Goal: Use online tool/utility: Utilize a website feature to perform a specific function

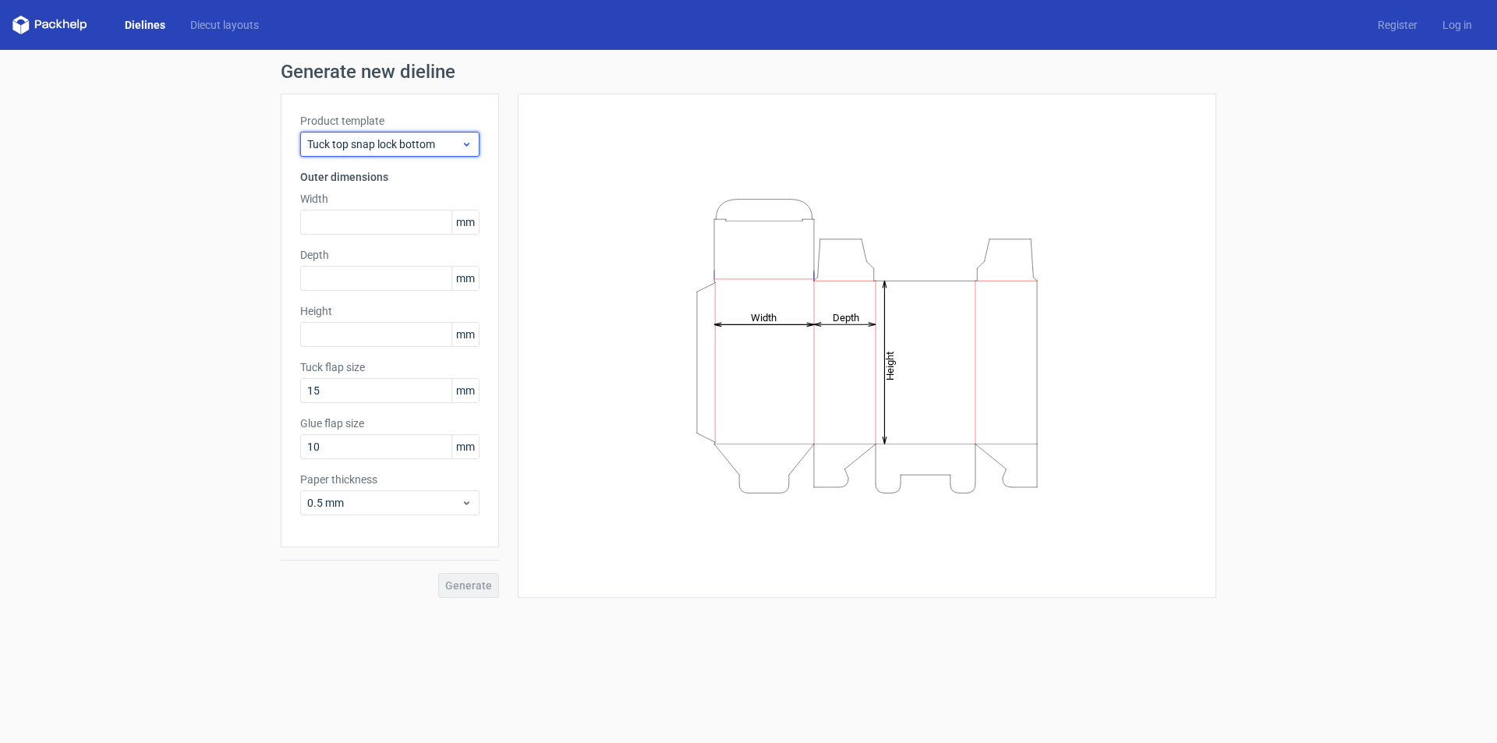
click at [376, 145] on span "Tuck top snap lock bottom" at bounding box center [384, 144] width 154 height 16
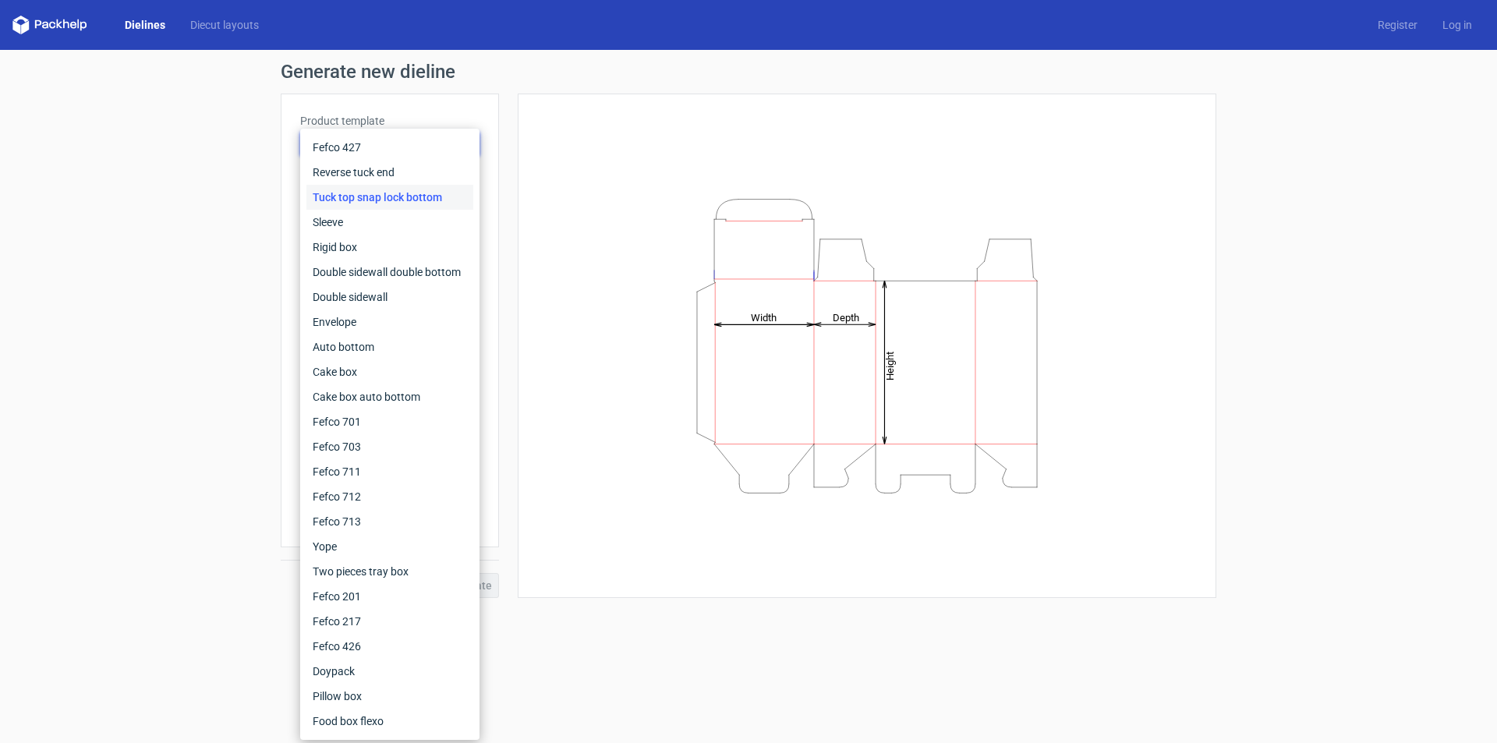
click at [210, 370] on div "Generate new dieline Product template Tuck top snap lock bottom Outer dimension…" at bounding box center [748, 330] width 1497 height 560
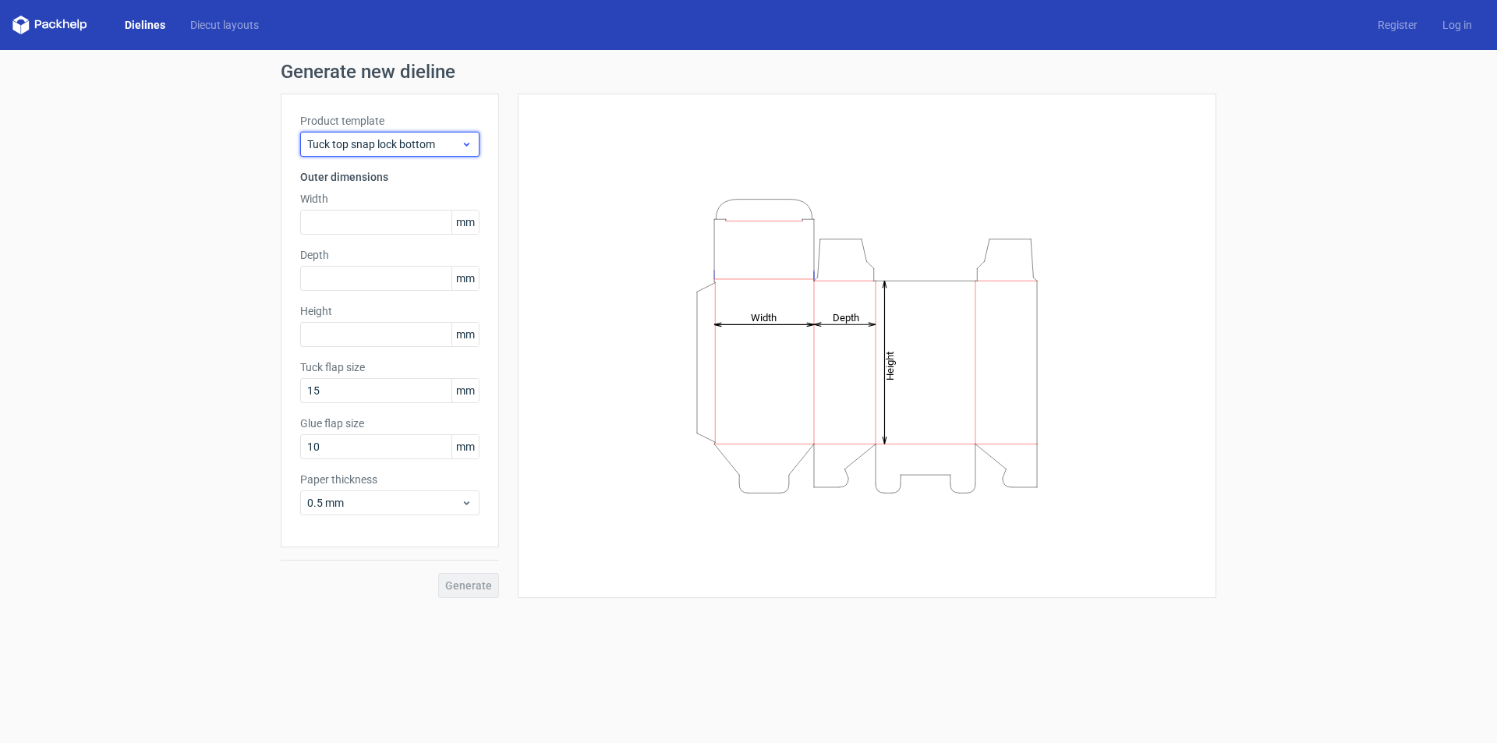
click at [394, 148] on span "Tuck top snap lock bottom" at bounding box center [384, 144] width 154 height 16
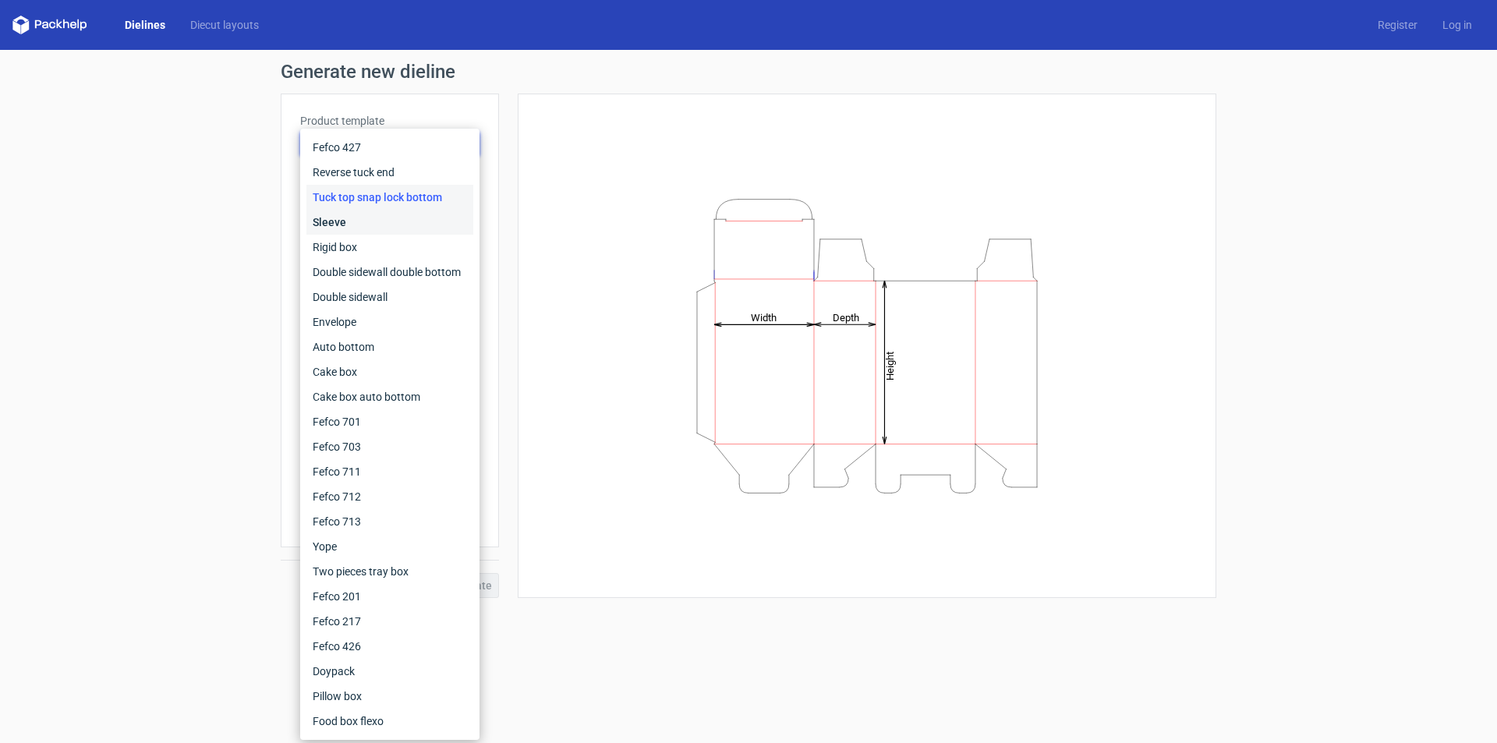
click at [387, 228] on div "Sleeve" at bounding box center [389, 222] width 167 height 25
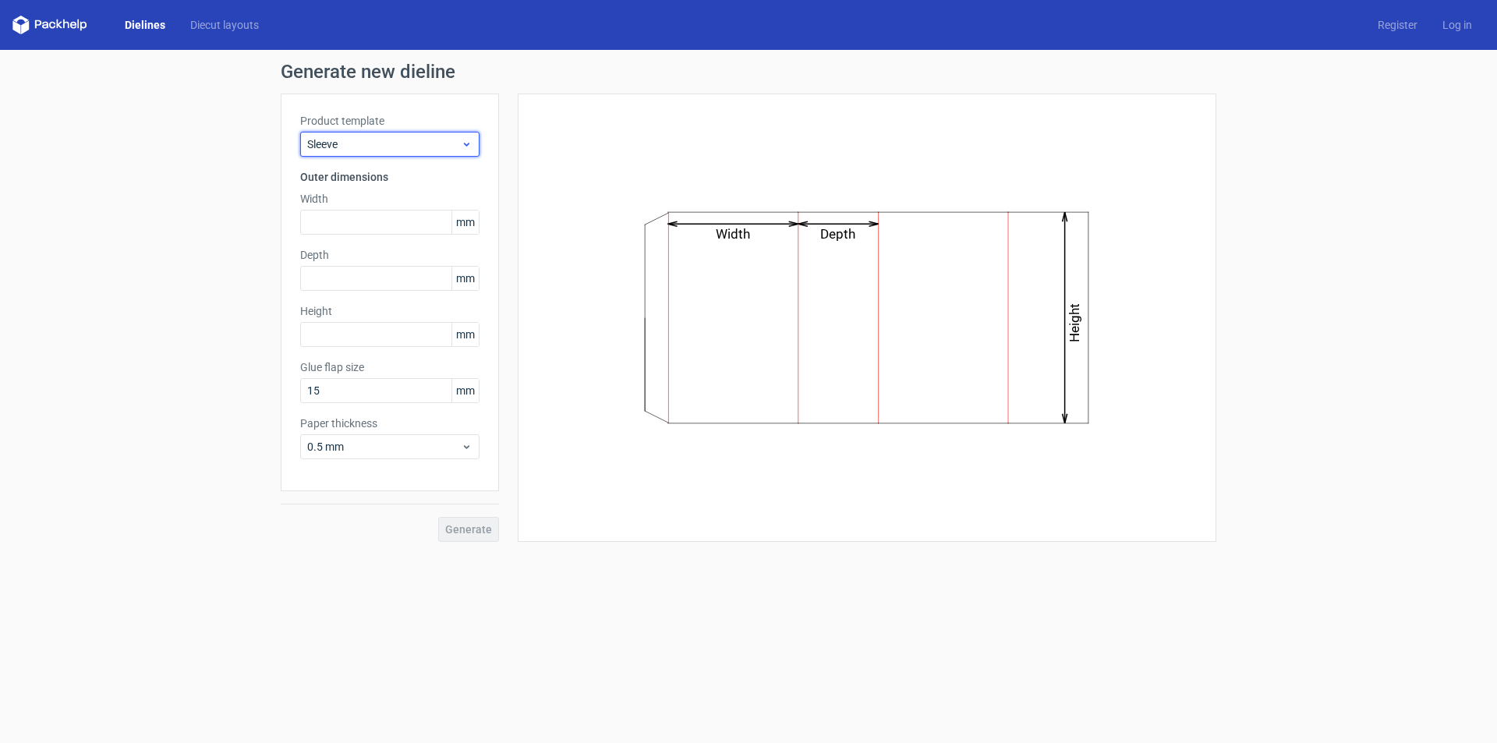
click at [390, 150] on span "Sleeve" at bounding box center [384, 144] width 154 height 16
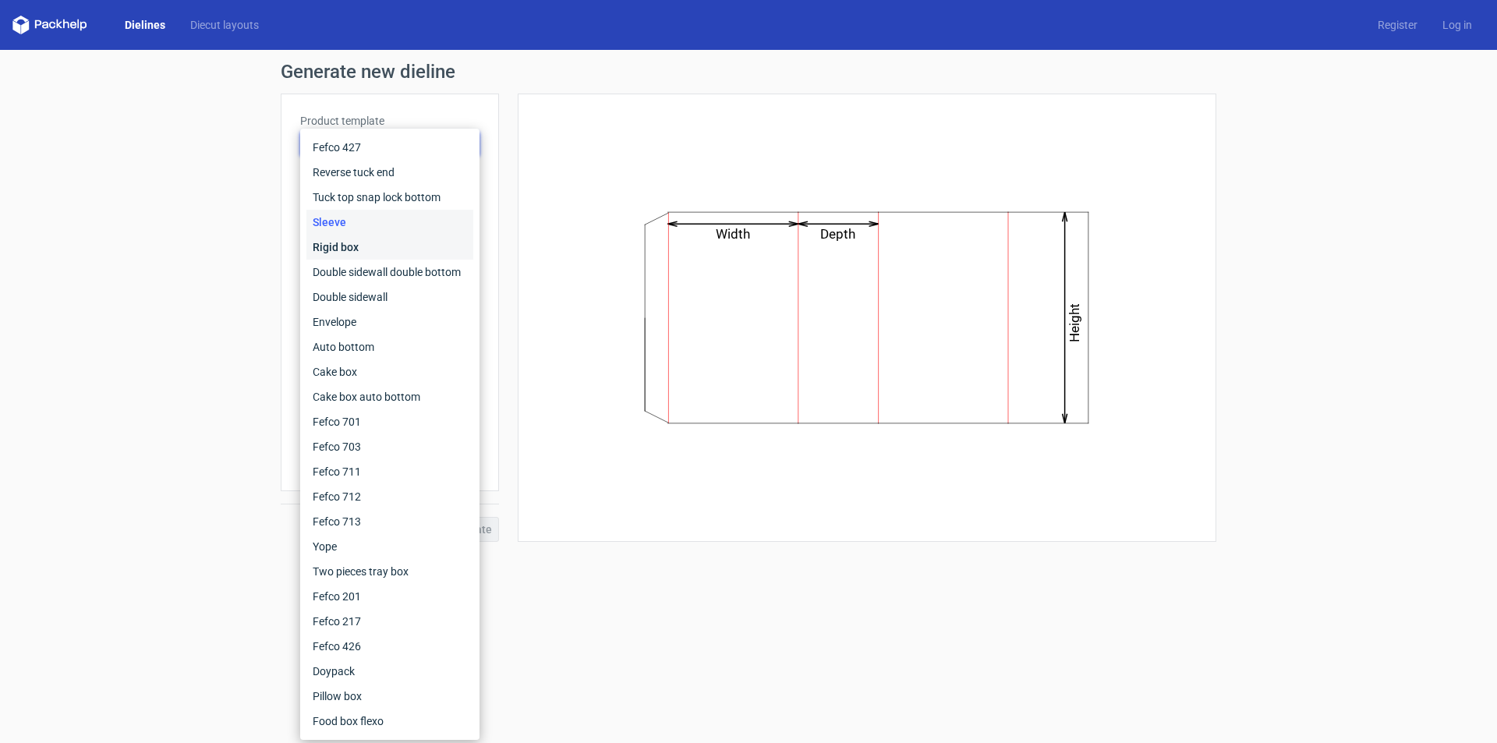
click at [383, 241] on div "Rigid box" at bounding box center [389, 247] width 167 height 25
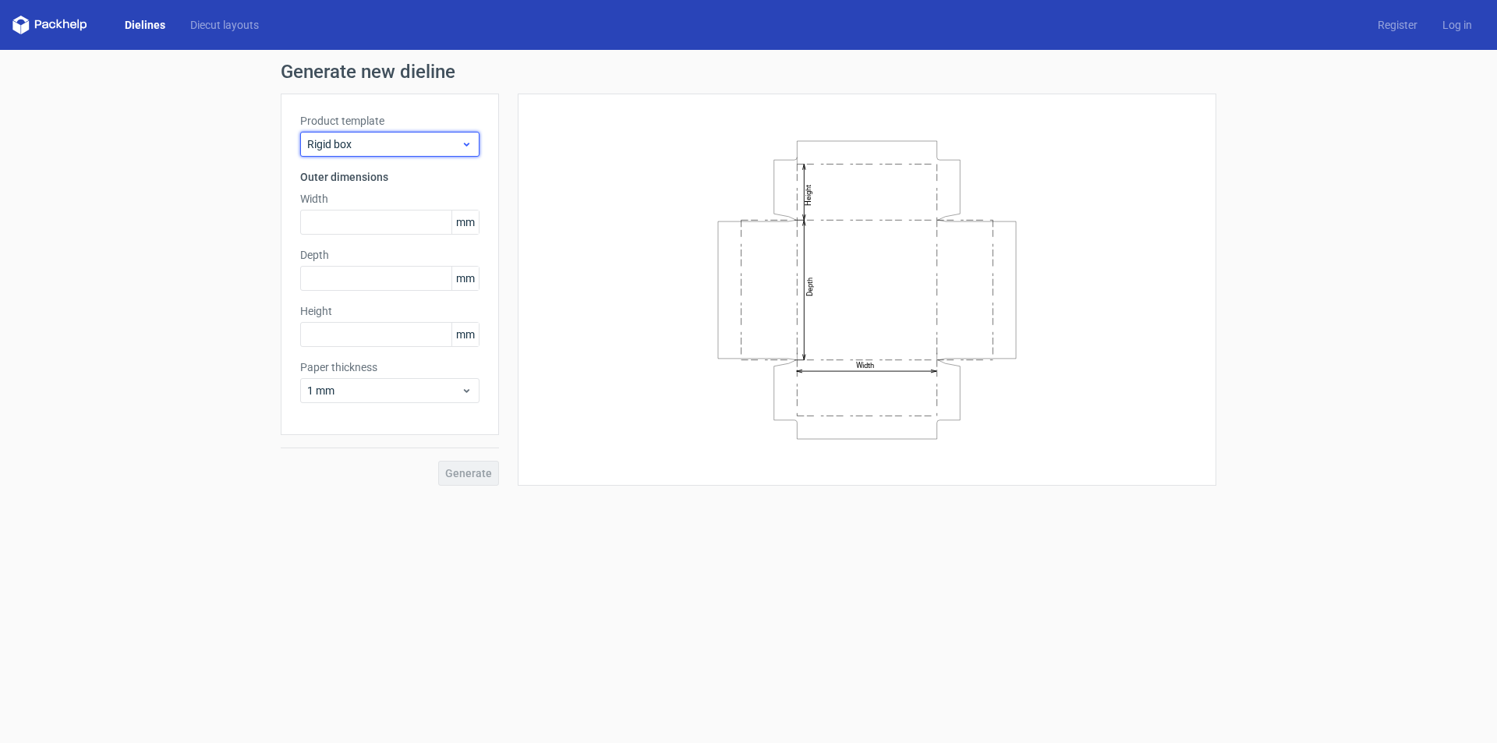
click at [398, 139] on span "Rigid box" at bounding box center [384, 144] width 154 height 16
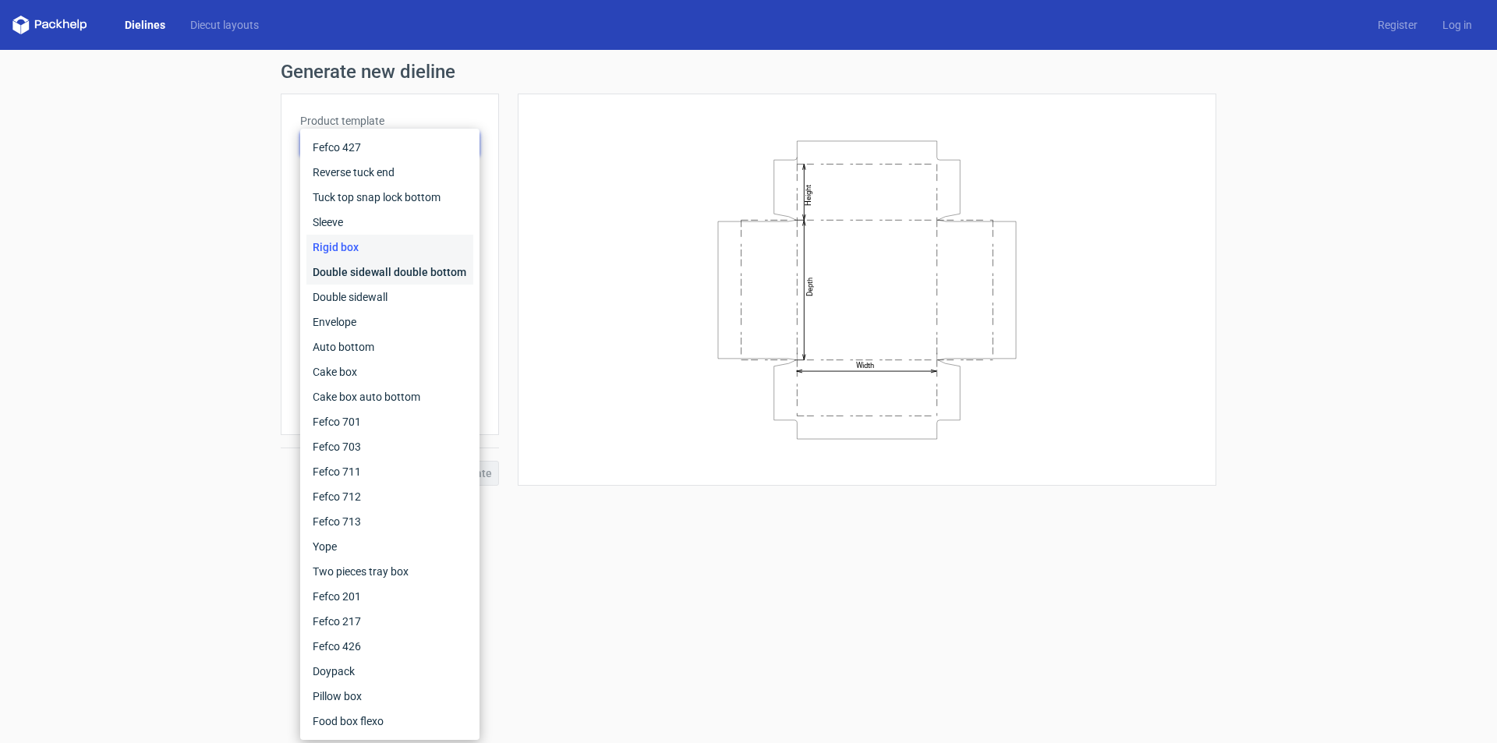
click at [384, 262] on div "Double sidewall double bottom" at bounding box center [389, 272] width 167 height 25
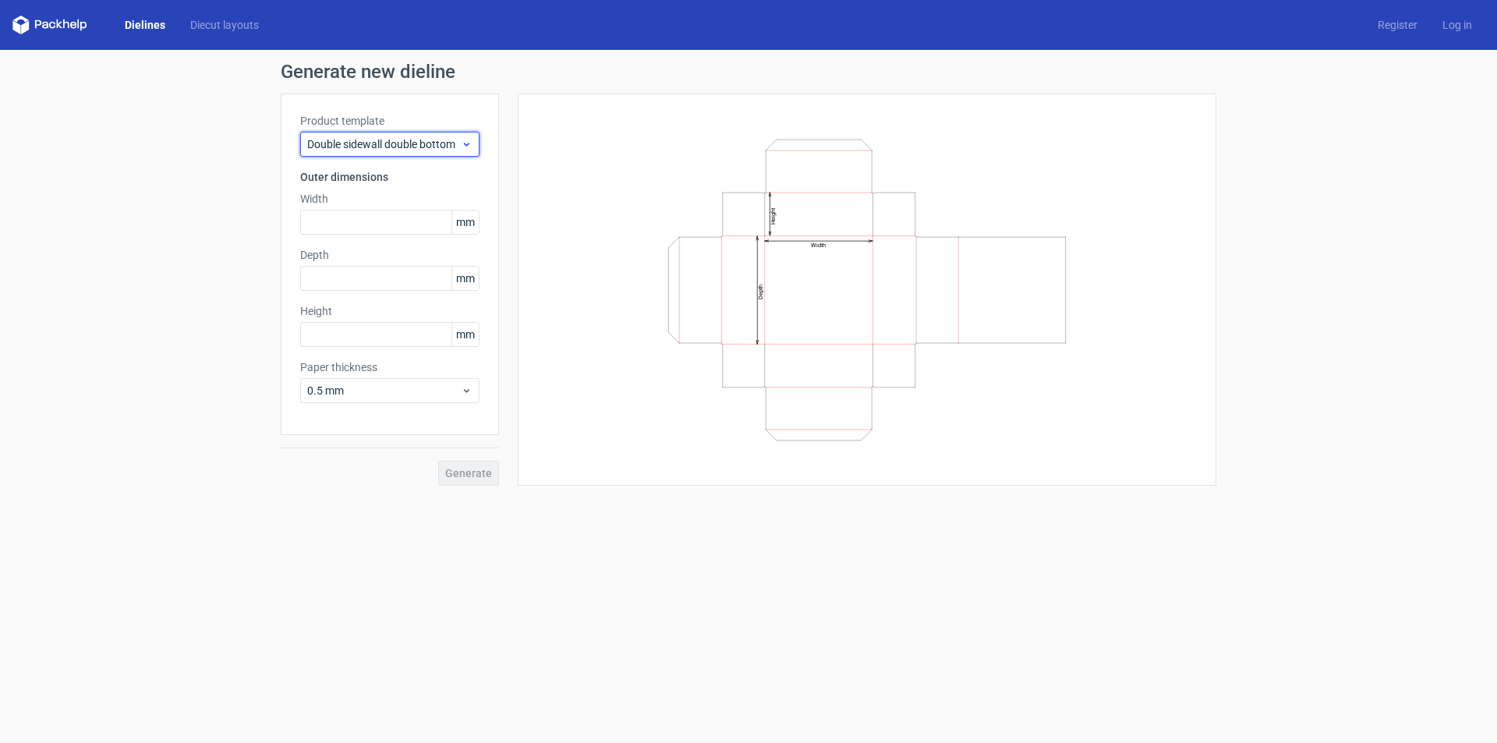
click at [385, 137] on span "Double sidewall double bottom" at bounding box center [384, 144] width 154 height 16
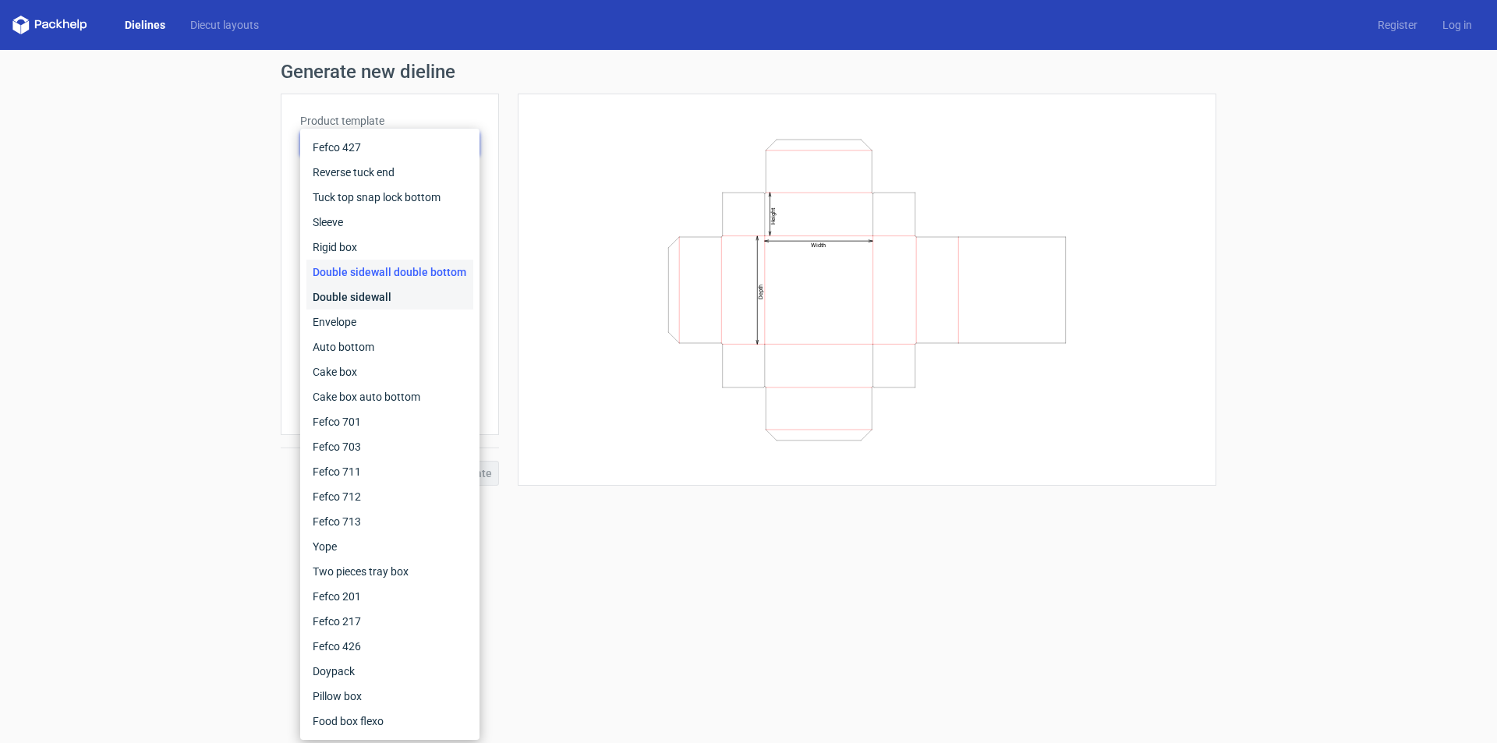
click at [358, 295] on div "Double sidewall" at bounding box center [389, 297] width 167 height 25
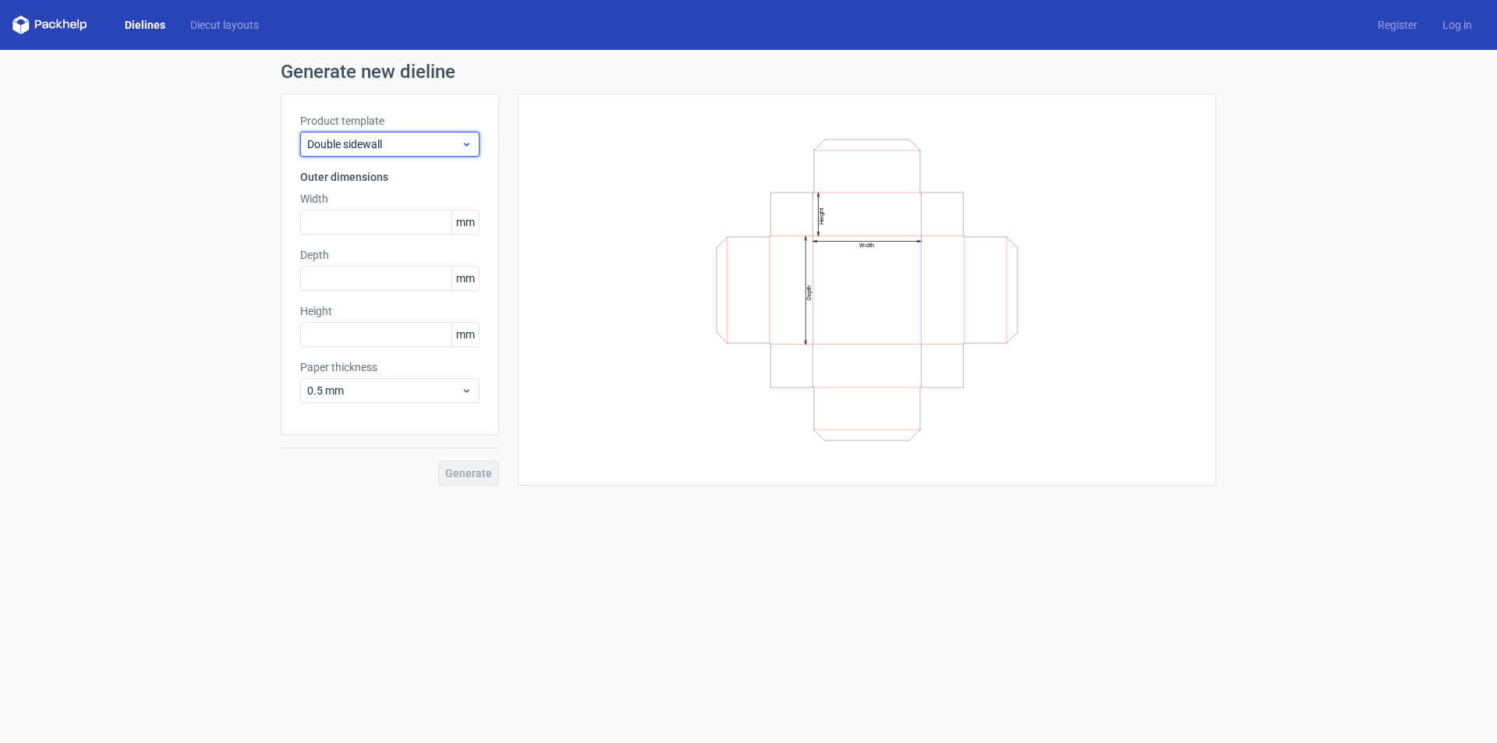
click at [379, 140] on span "Double sidewall" at bounding box center [384, 144] width 154 height 16
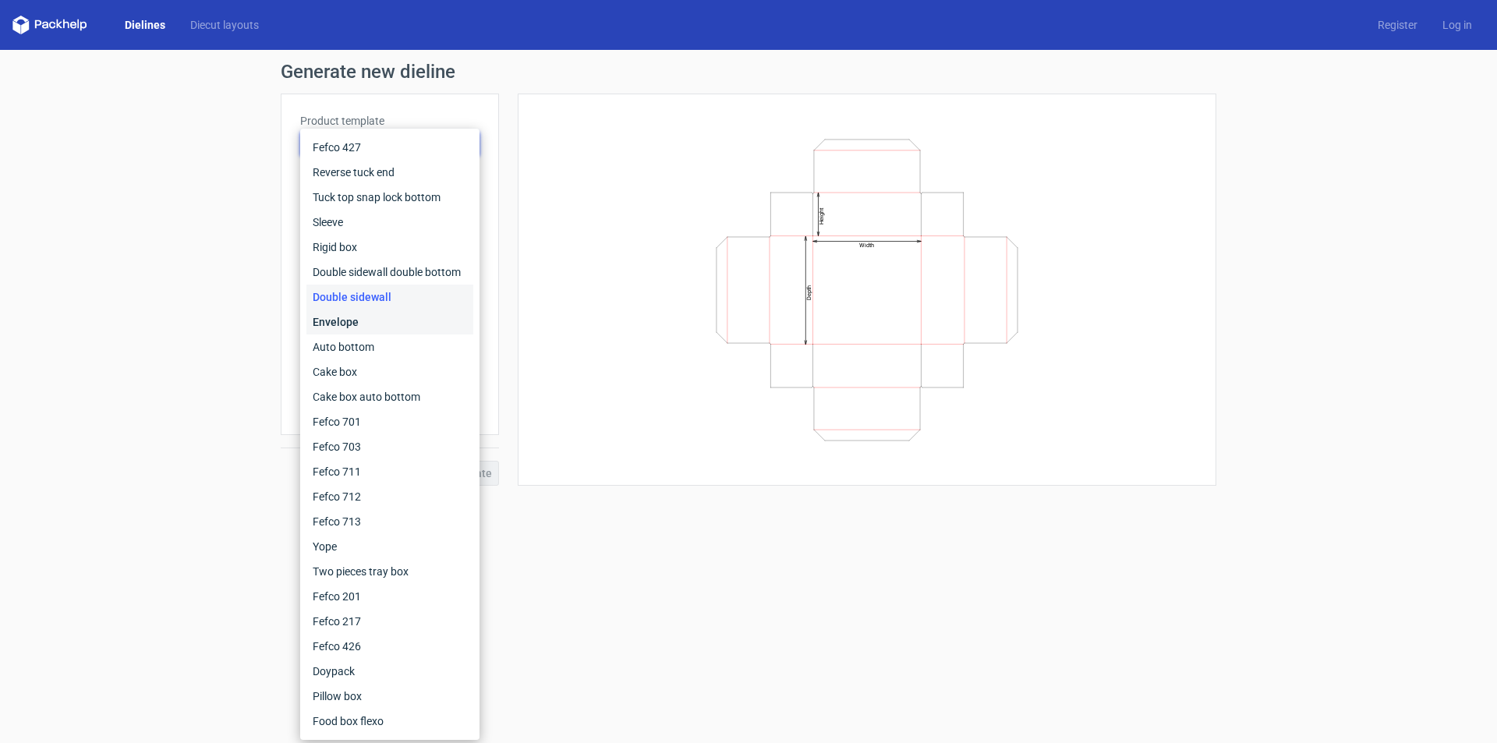
click at [405, 316] on div "Envelope" at bounding box center [389, 321] width 167 height 25
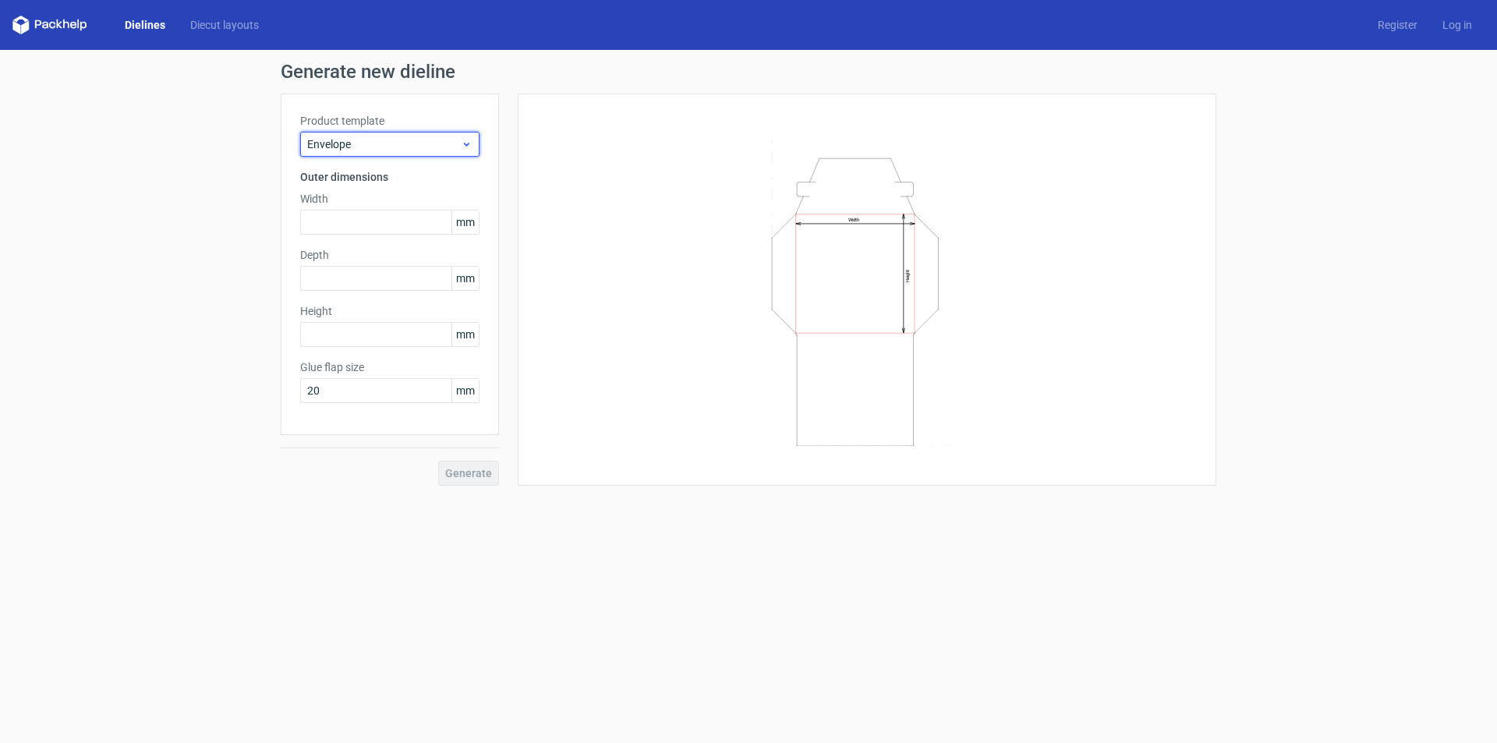
click at [398, 133] on div "Envelope" at bounding box center [389, 144] width 179 height 25
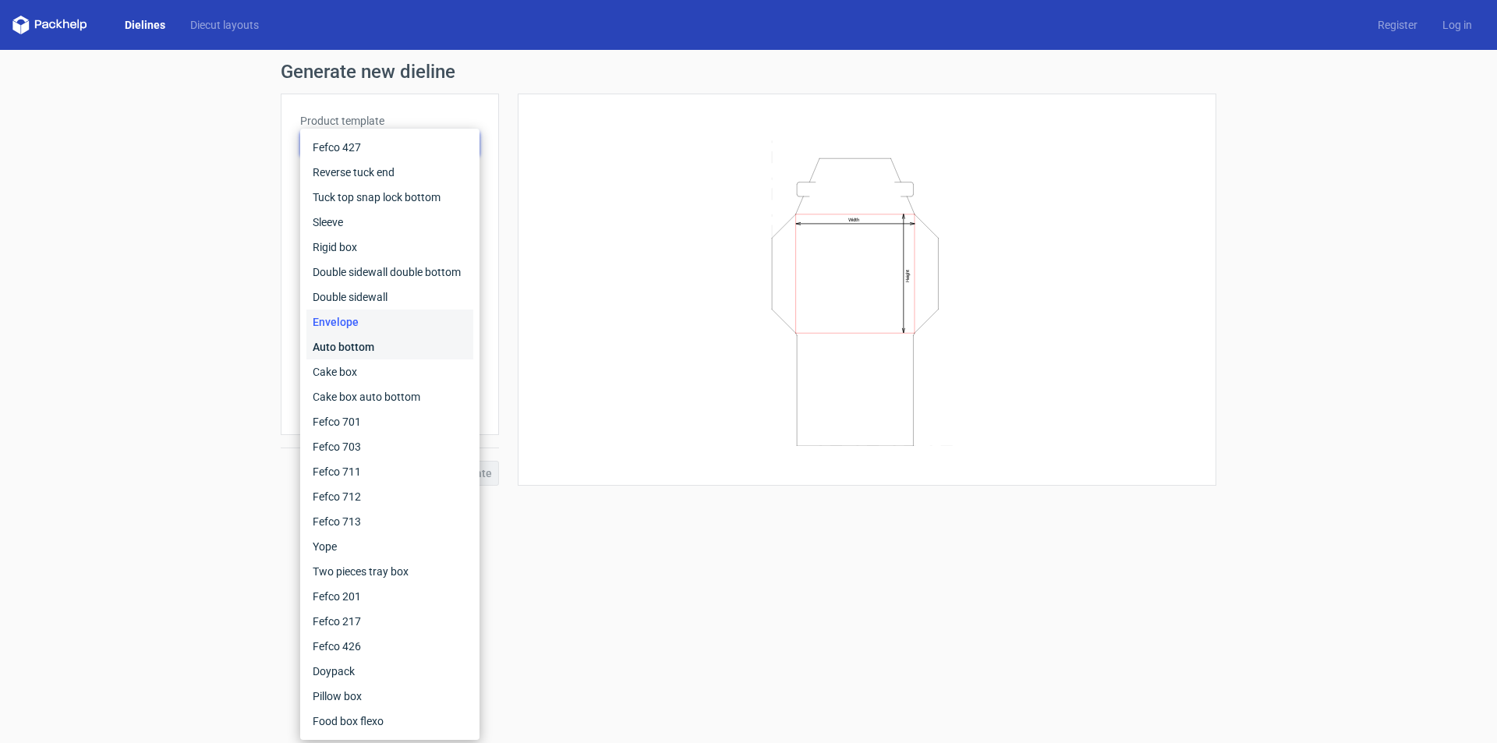
click at [373, 350] on div "Auto bottom" at bounding box center [389, 346] width 167 height 25
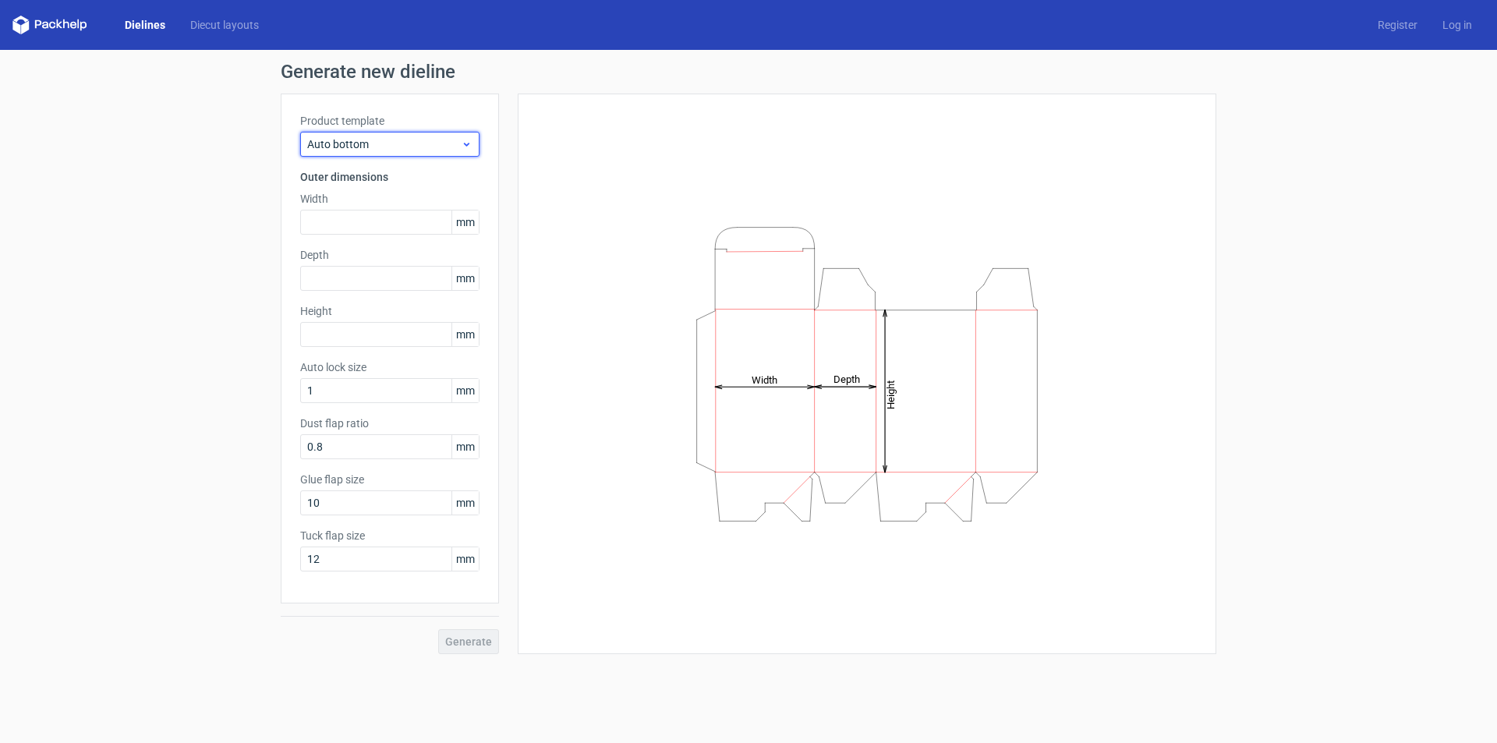
click at [411, 135] on div "Auto bottom" at bounding box center [389, 144] width 179 height 25
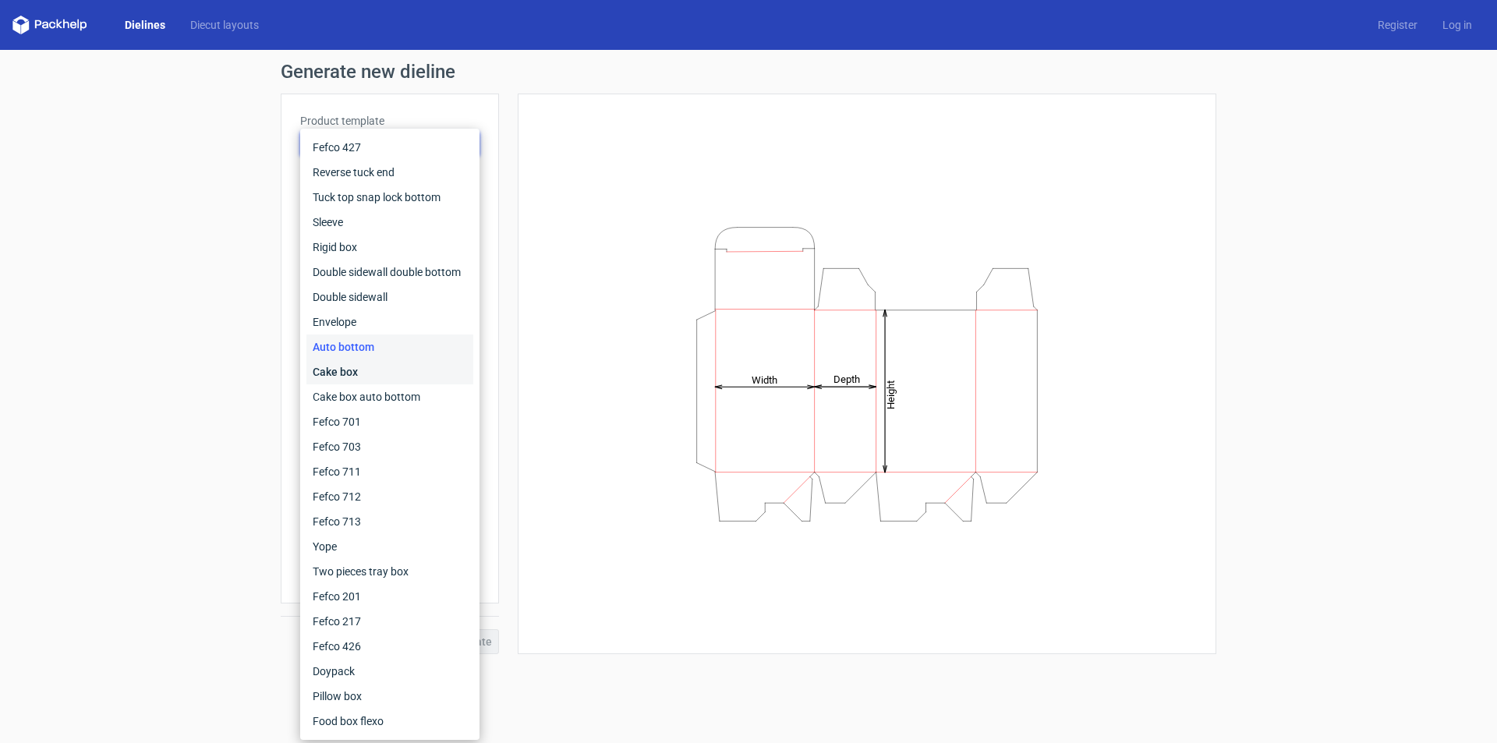
click at [372, 372] on div "Cake box" at bounding box center [389, 371] width 167 height 25
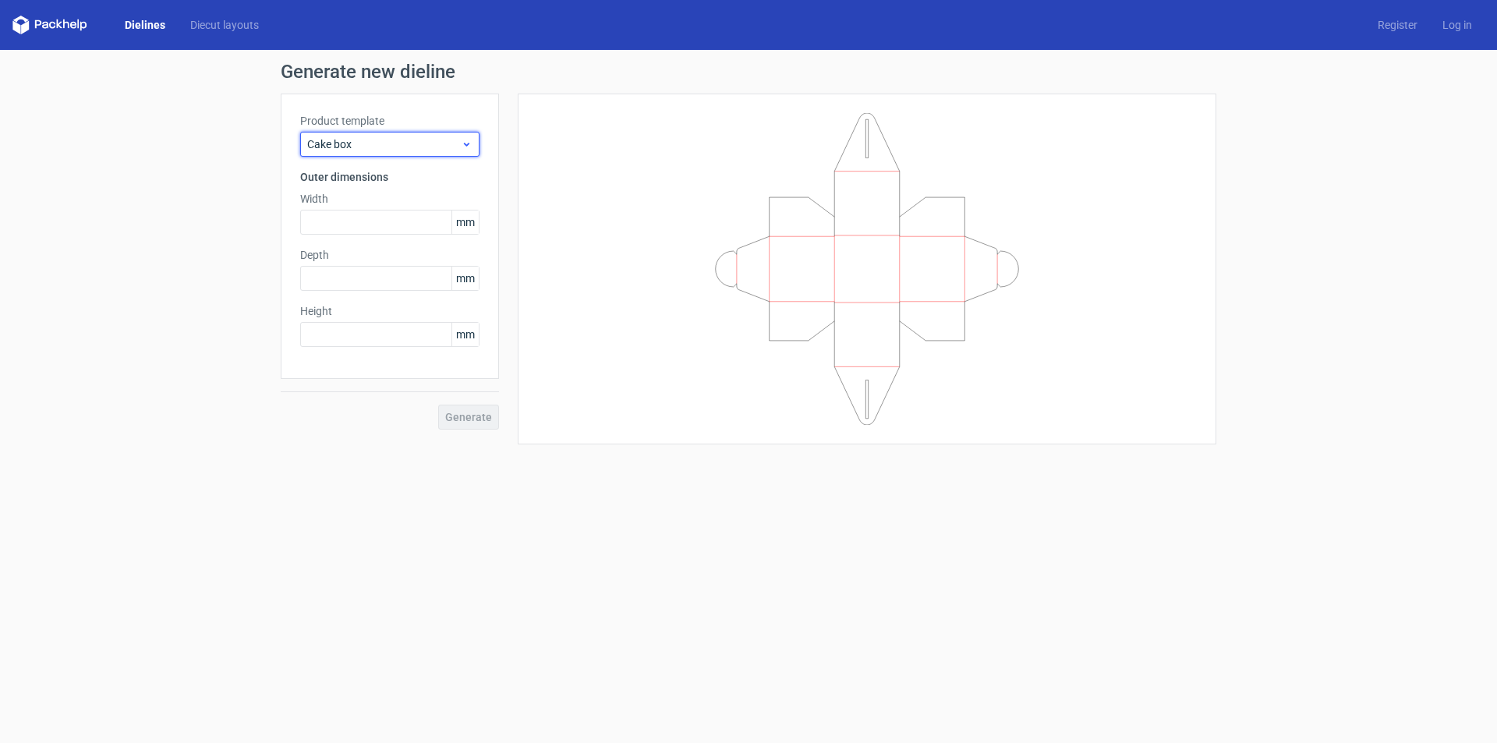
click at [406, 140] on span "Cake box" at bounding box center [384, 144] width 154 height 16
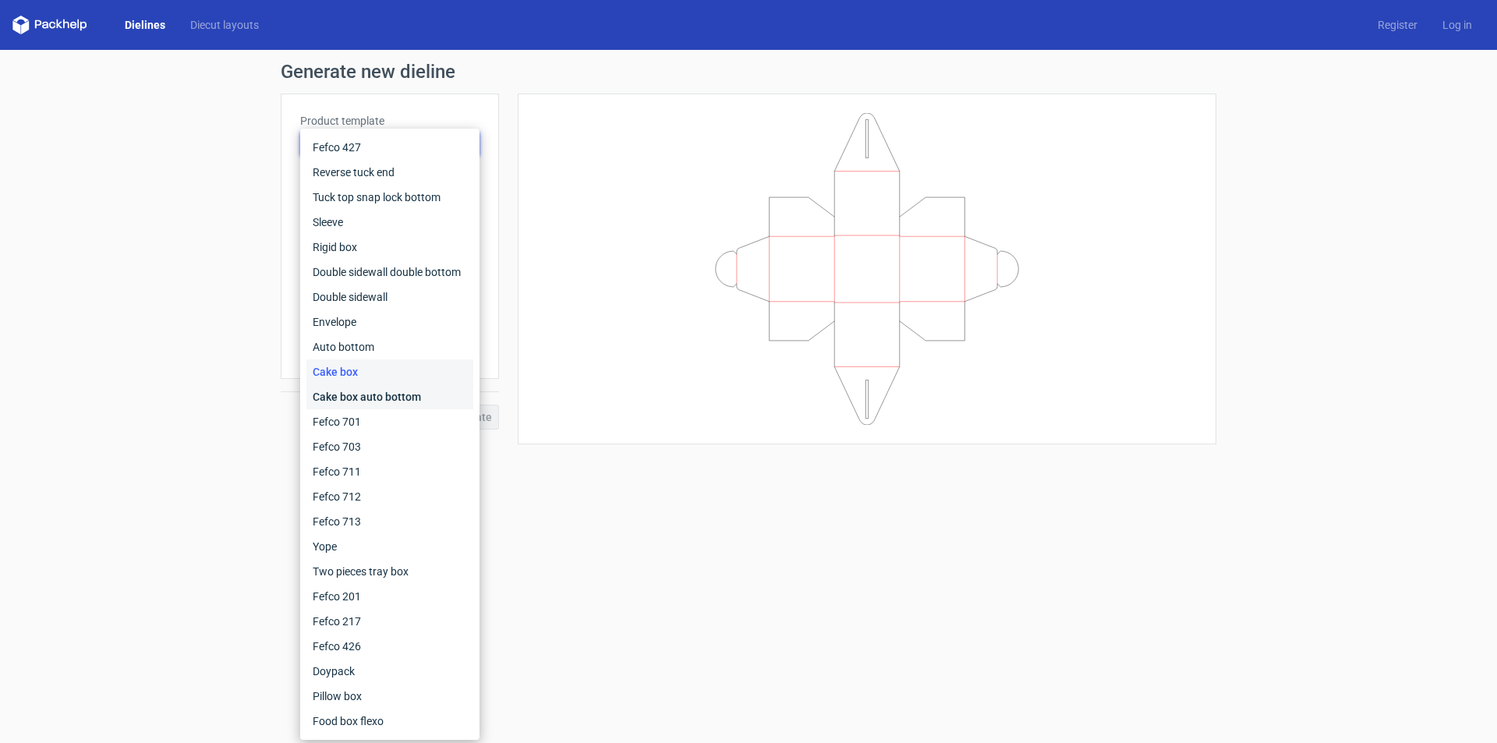
click at [400, 403] on div "Cake box auto bottom" at bounding box center [389, 396] width 167 height 25
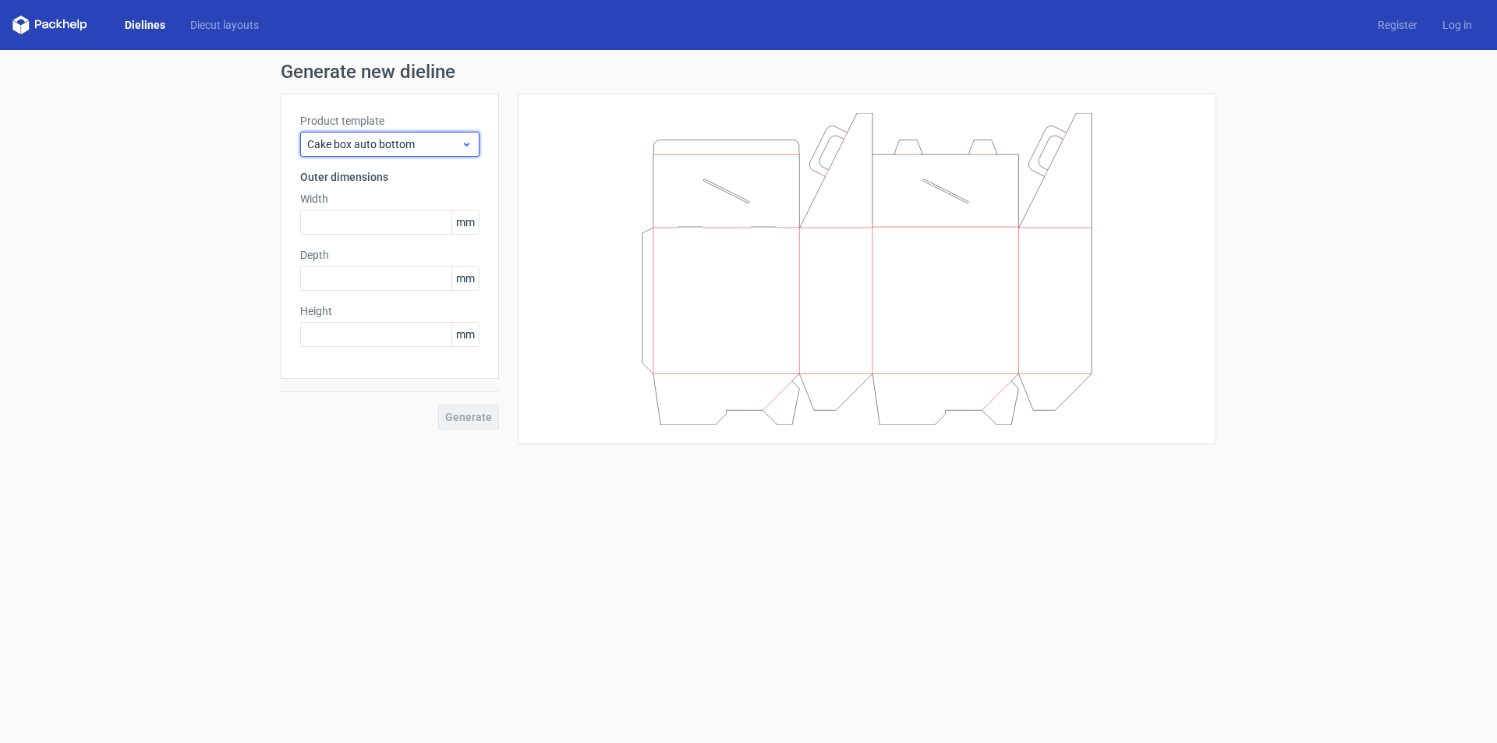
click at [408, 136] on span "Cake box auto bottom" at bounding box center [384, 144] width 154 height 16
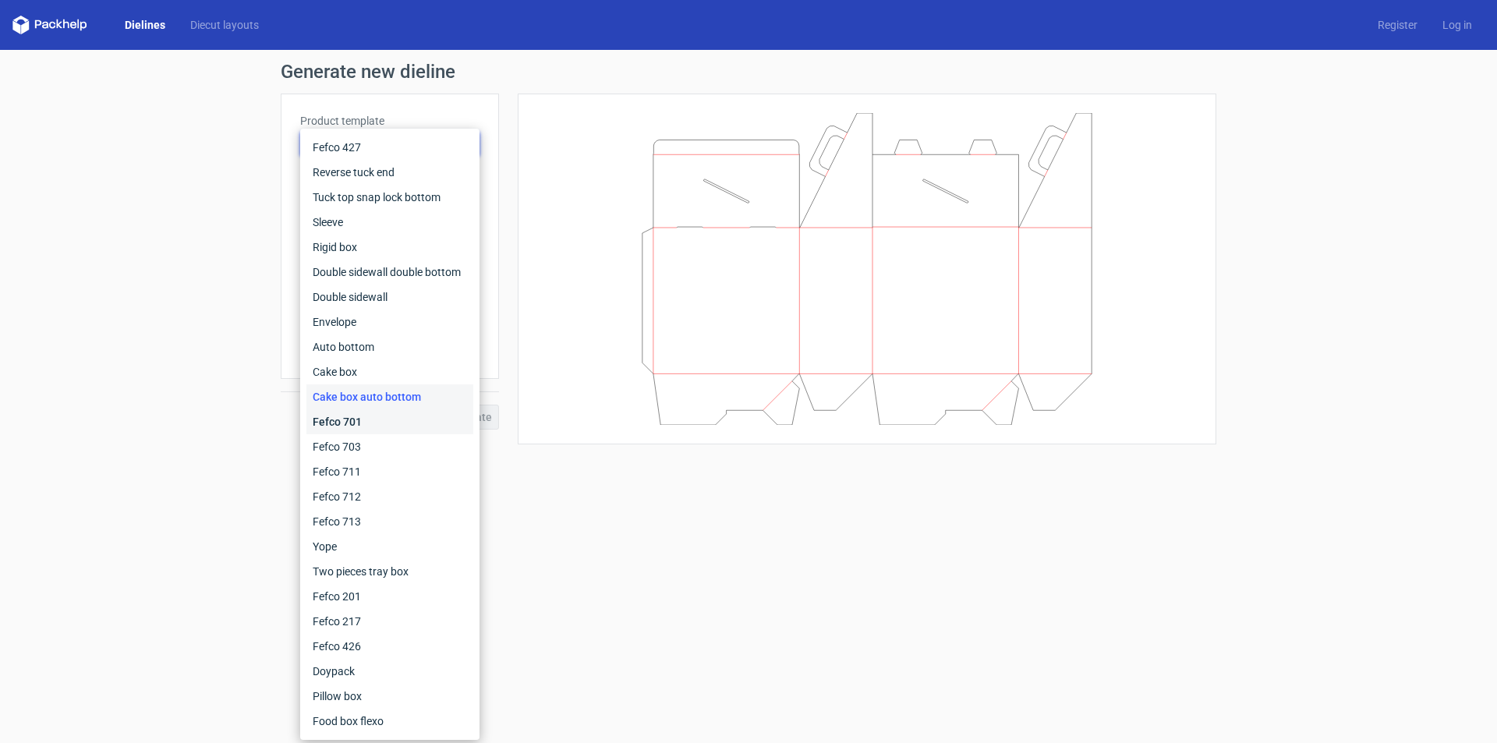
click at [373, 427] on div "Fefco 701" at bounding box center [389, 421] width 167 height 25
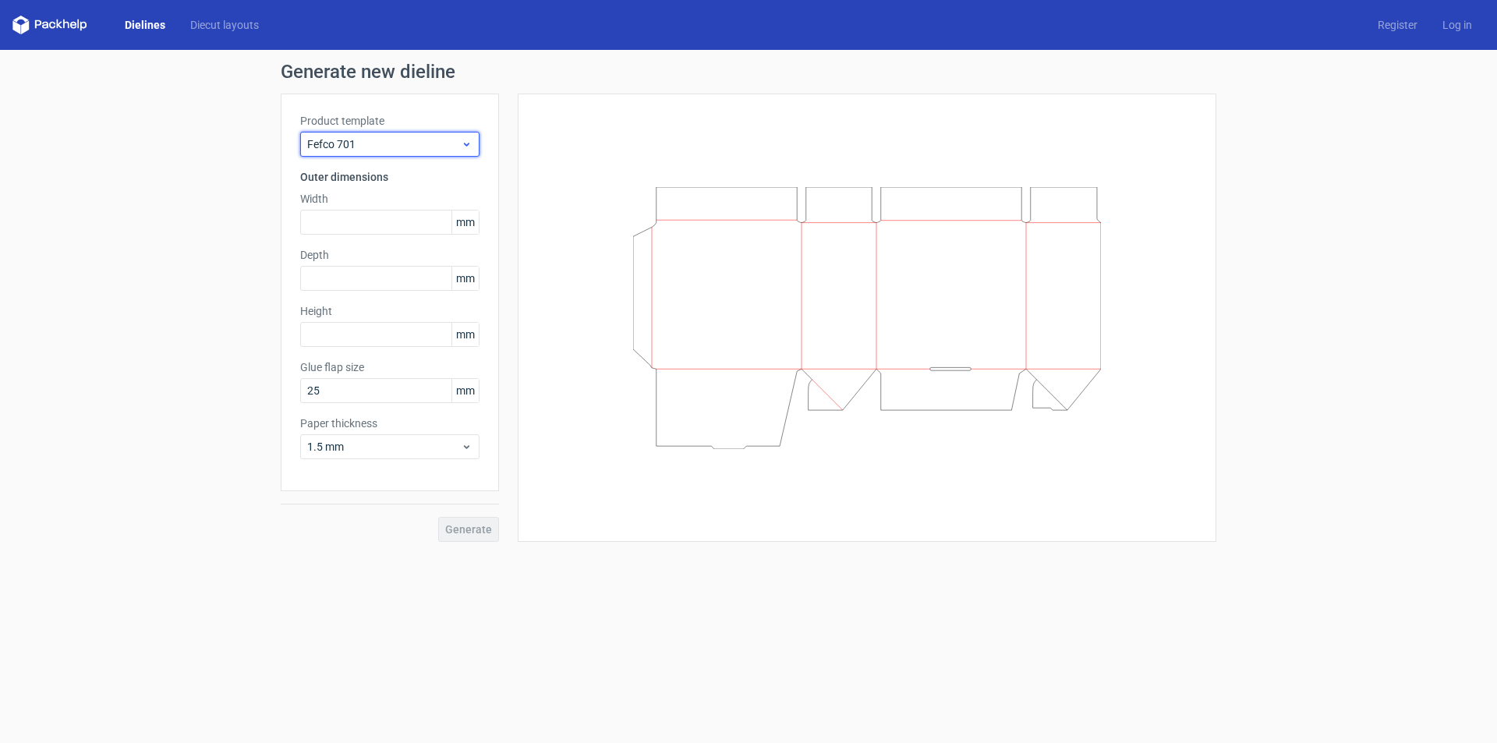
click at [388, 141] on span "Fefco 701" at bounding box center [384, 144] width 154 height 16
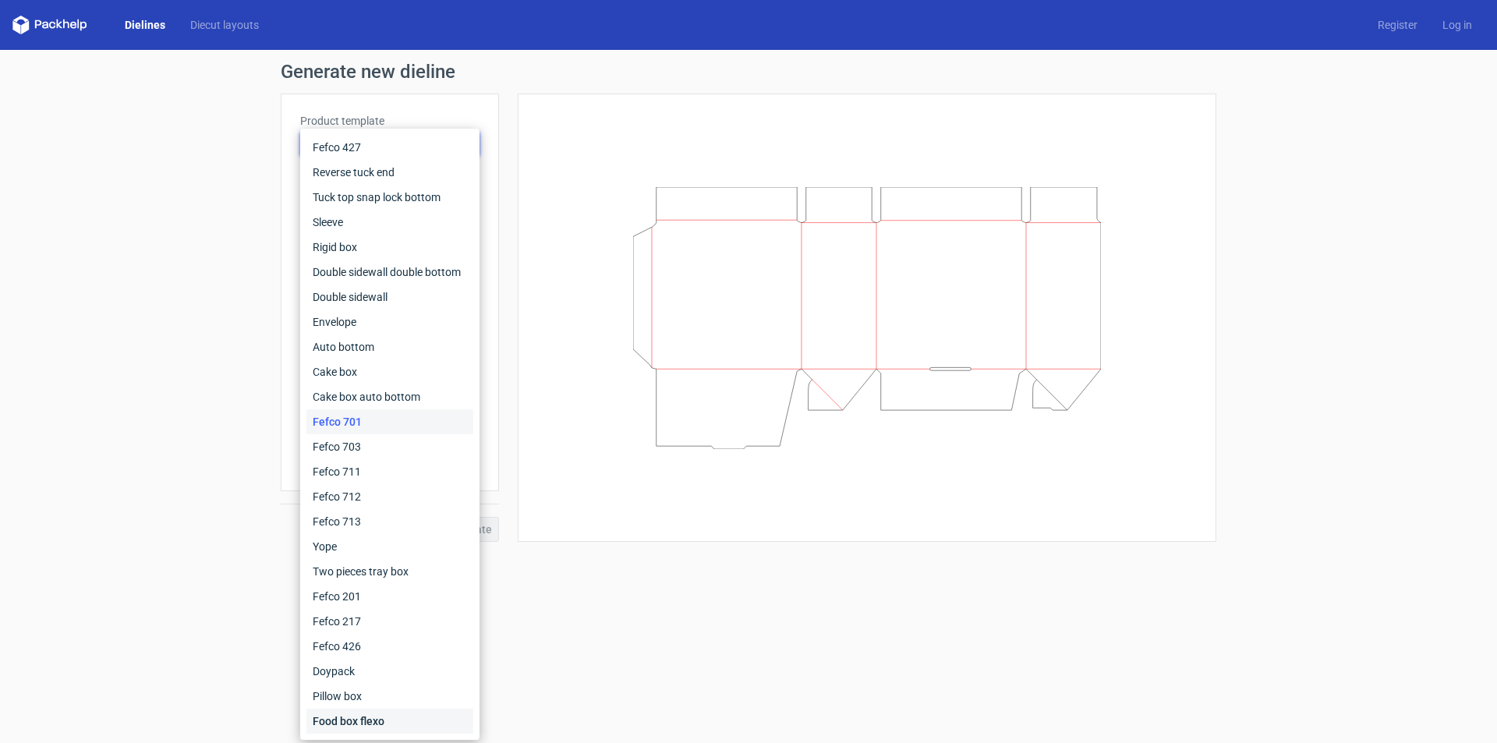
click at [360, 716] on div "Food box flexo" at bounding box center [389, 721] width 167 height 25
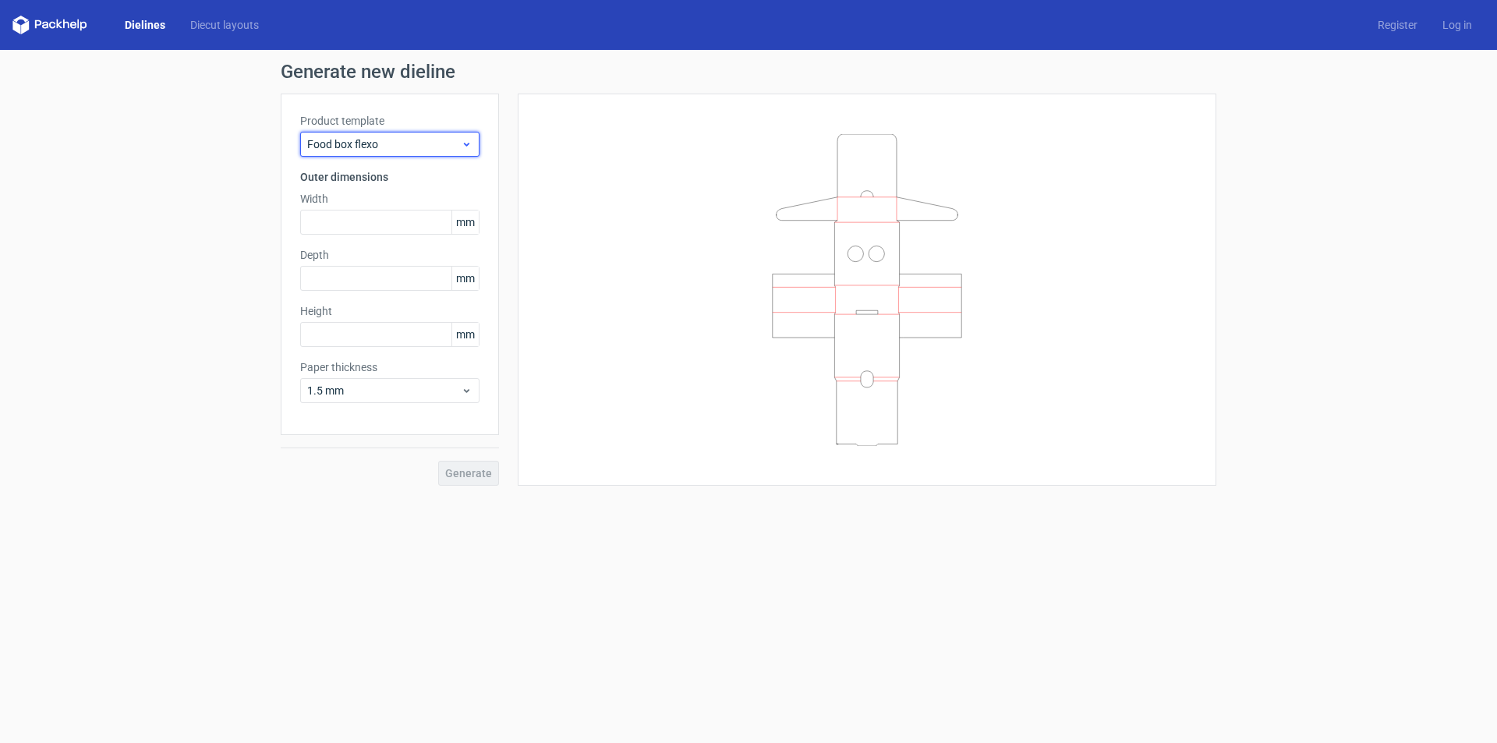
click at [399, 144] on span "Food box flexo" at bounding box center [384, 144] width 154 height 16
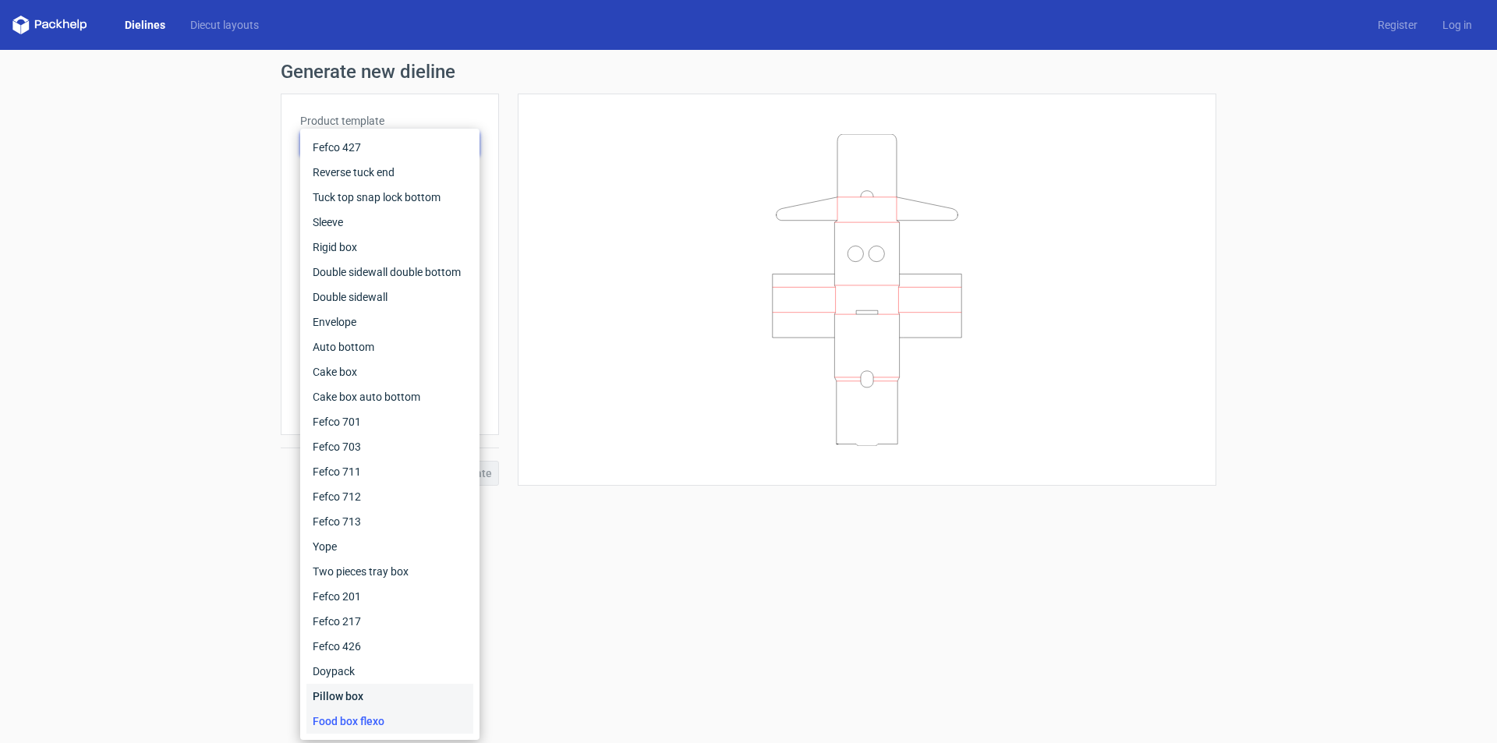
click at [342, 690] on div "Pillow box" at bounding box center [389, 696] width 167 height 25
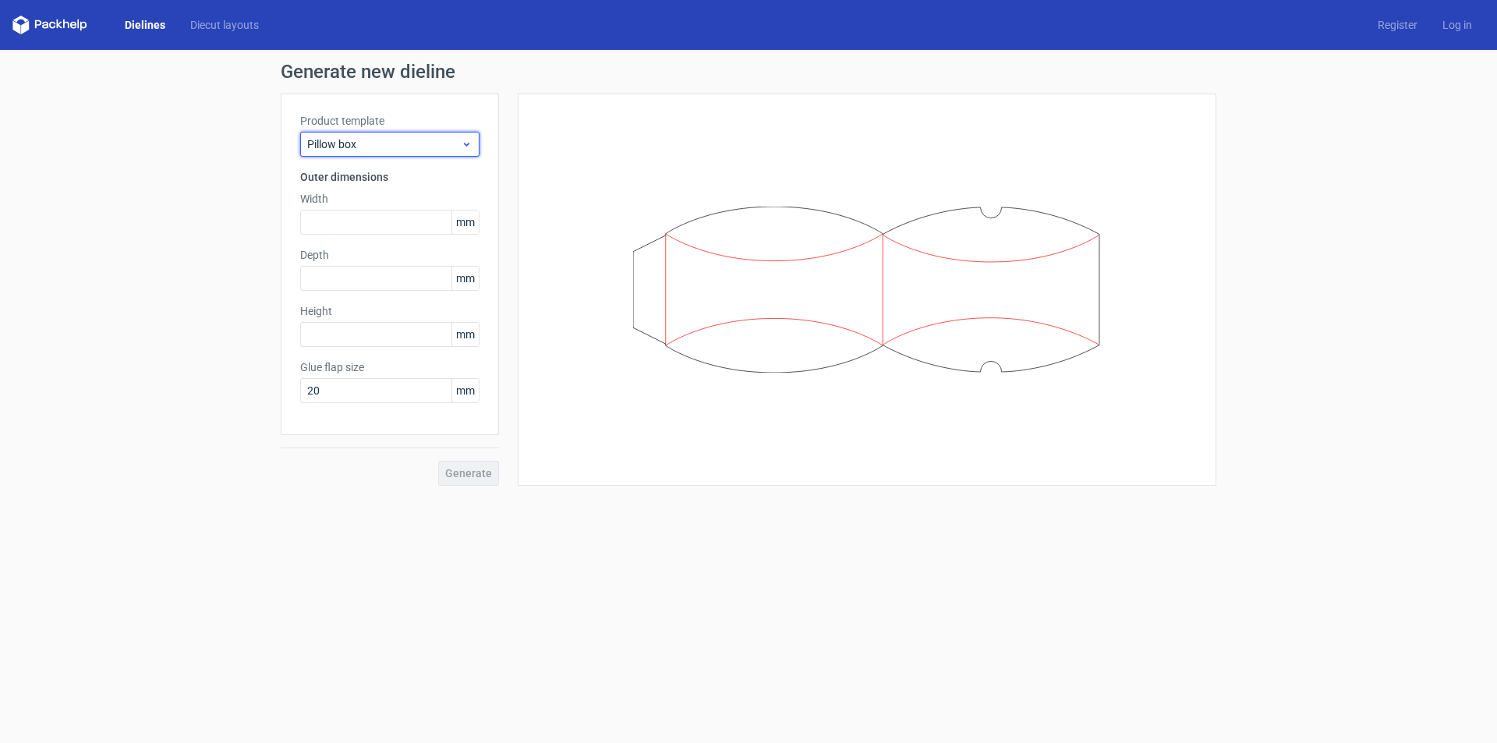
click at [400, 143] on span "Pillow box" at bounding box center [384, 144] width 154 height 16
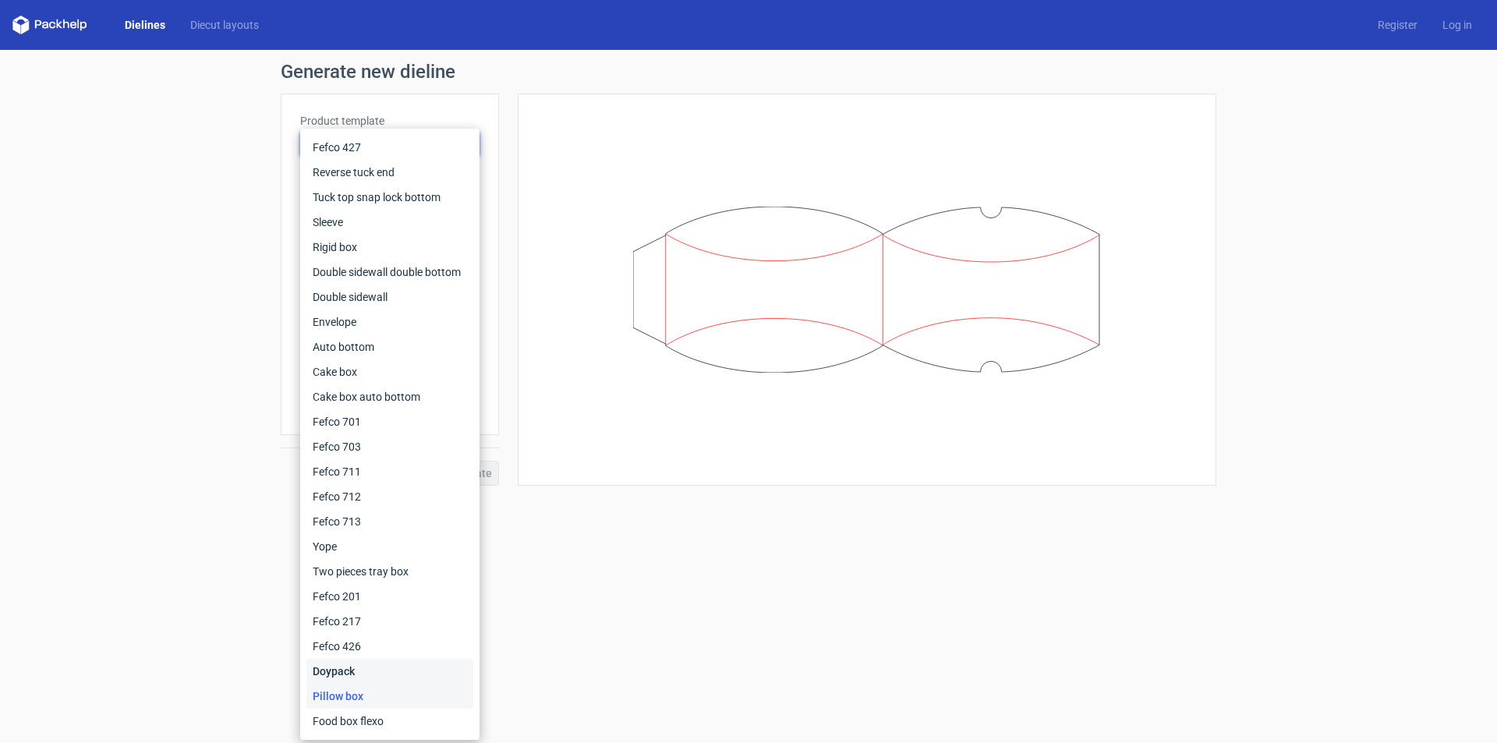
click at [355, 672] on div "Doypack" at bounding box center [389, 671] width 167 height 25
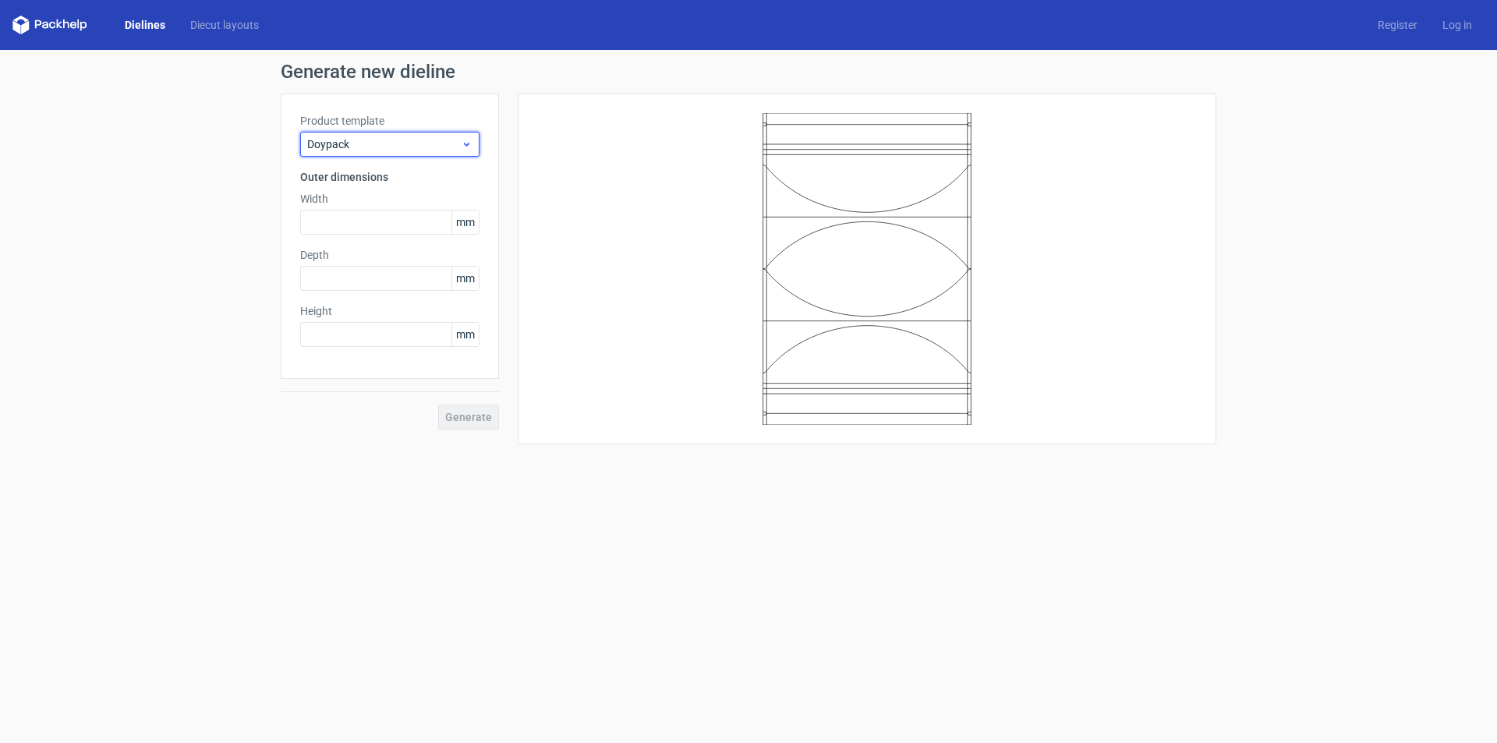
click at [376, 151] on span "Doypack" at bounding box center [384, 144] width 154 height 16
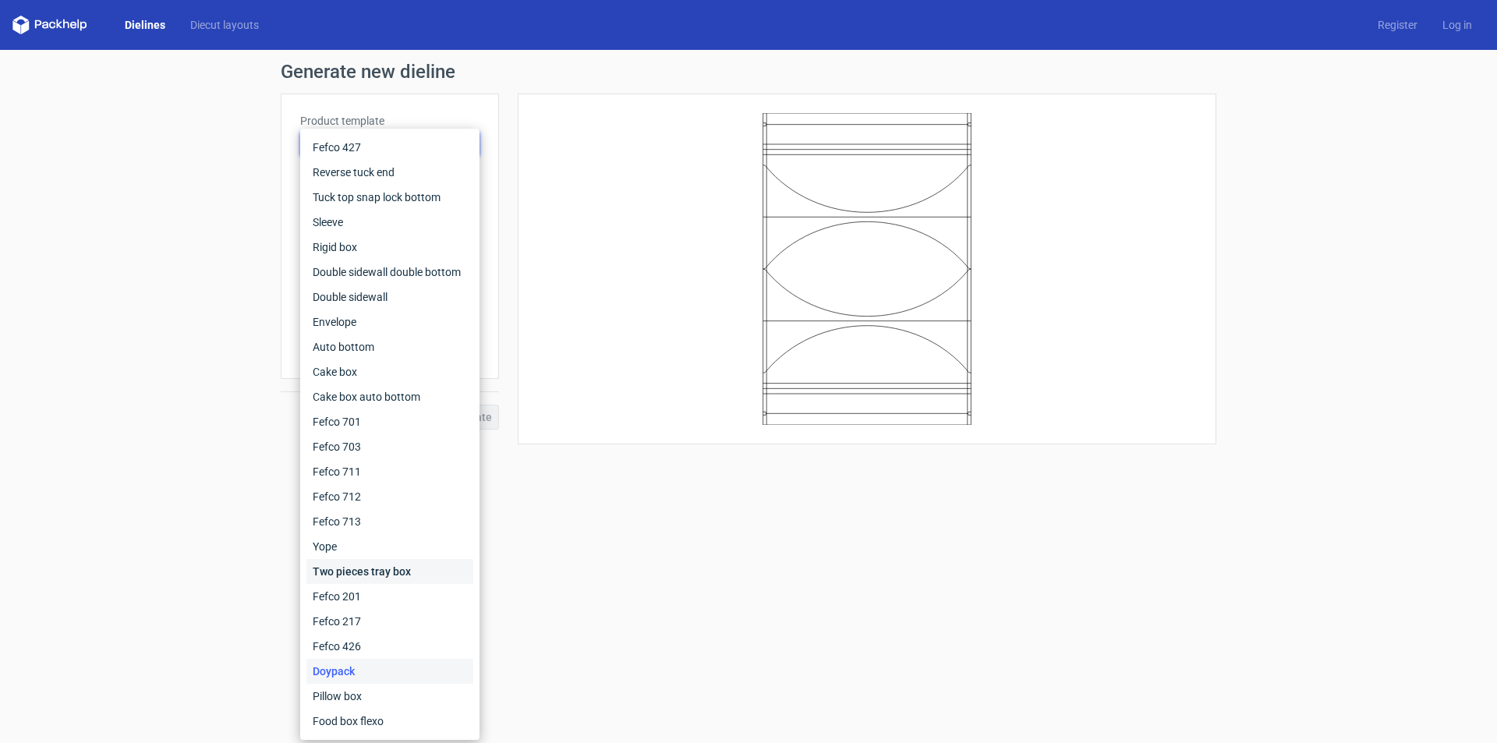
click at [343, 576] on div "Two pieces tray box" at bounding box center [389, 571] width 167 height 25
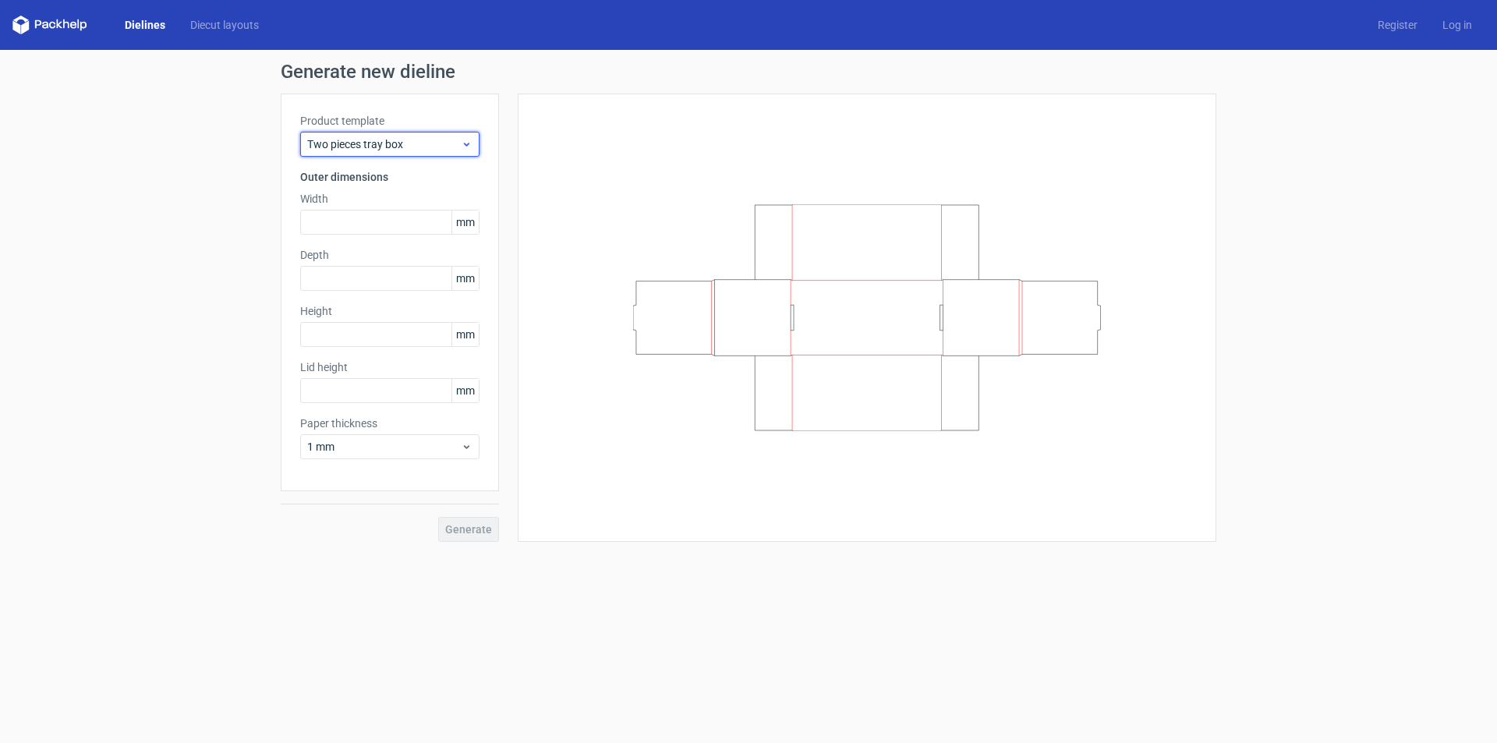
click at [408, 140] on span "Two pieces tray box" at bounding box center [384, 144] width 154 height 16
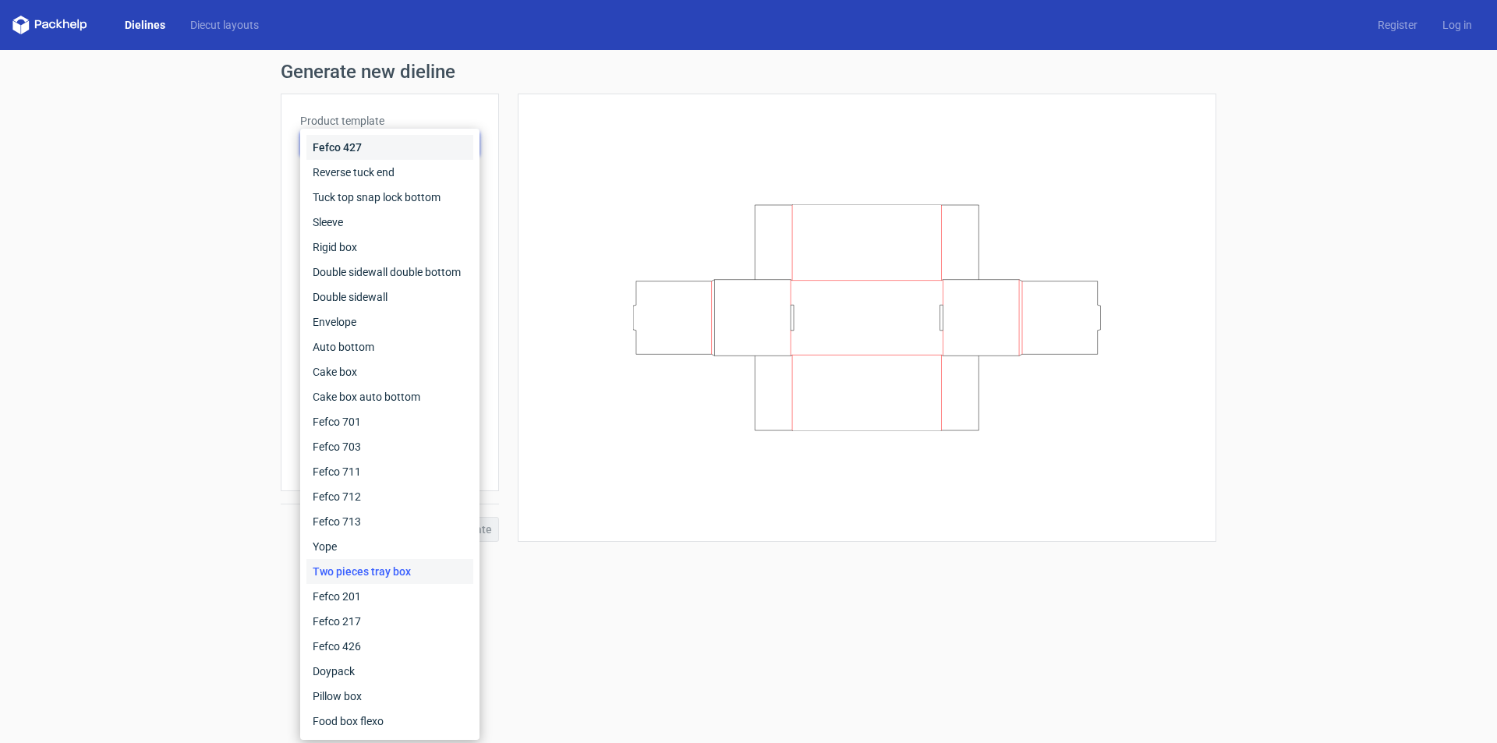
click at [372, 151] on div "Fefco 427" at bounding box center [389, 147] width 167 height 25
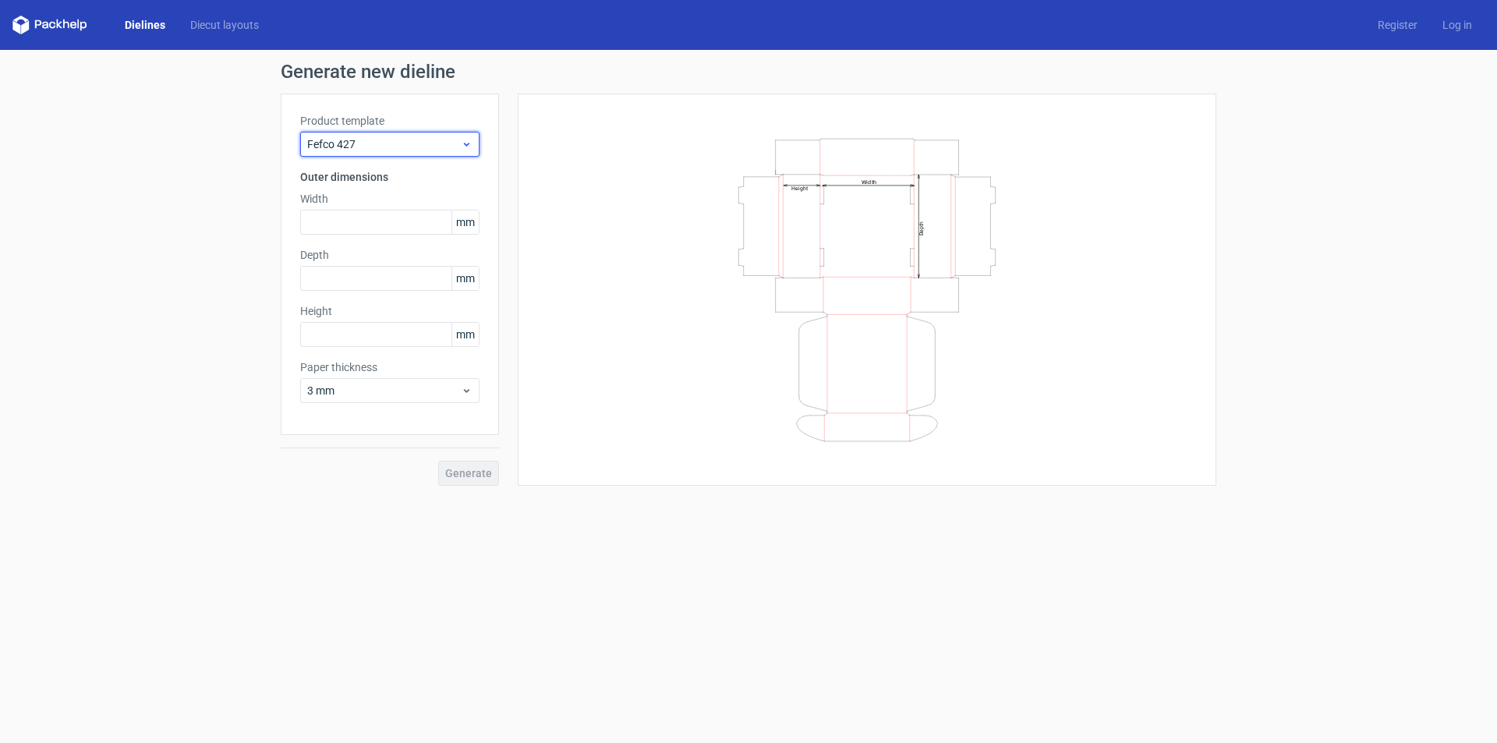
click at [379, 134] on div "Fefco 427" at bounding box center [389, 144] width 179 height 25
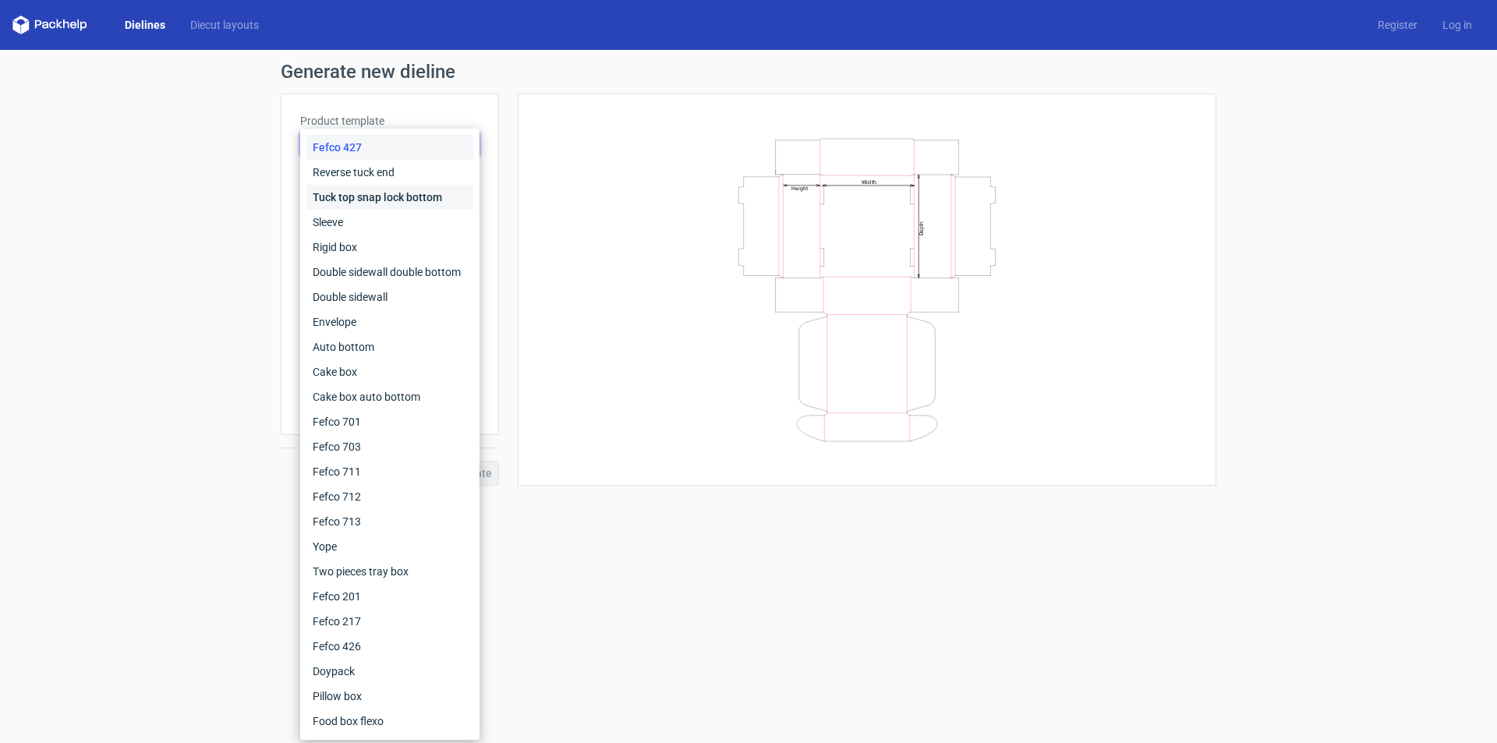
click at [382, 196] on div "Tuck top snap lock bottom" at bounding box center [389, 197] width 167 height 25
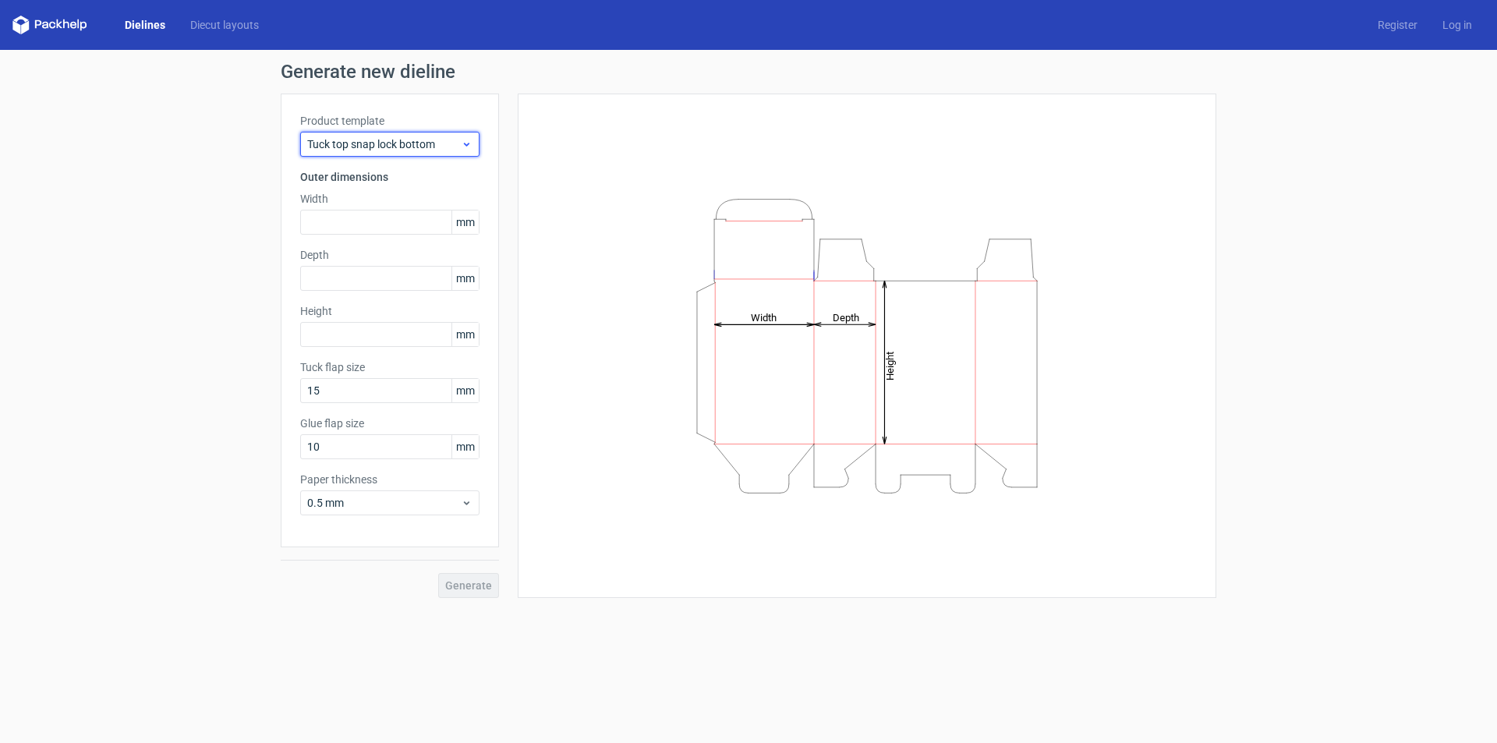
click at [398, 140] on span "Tuck top snap lock bottom" at bounding box center [384, 144] width 154 height 16
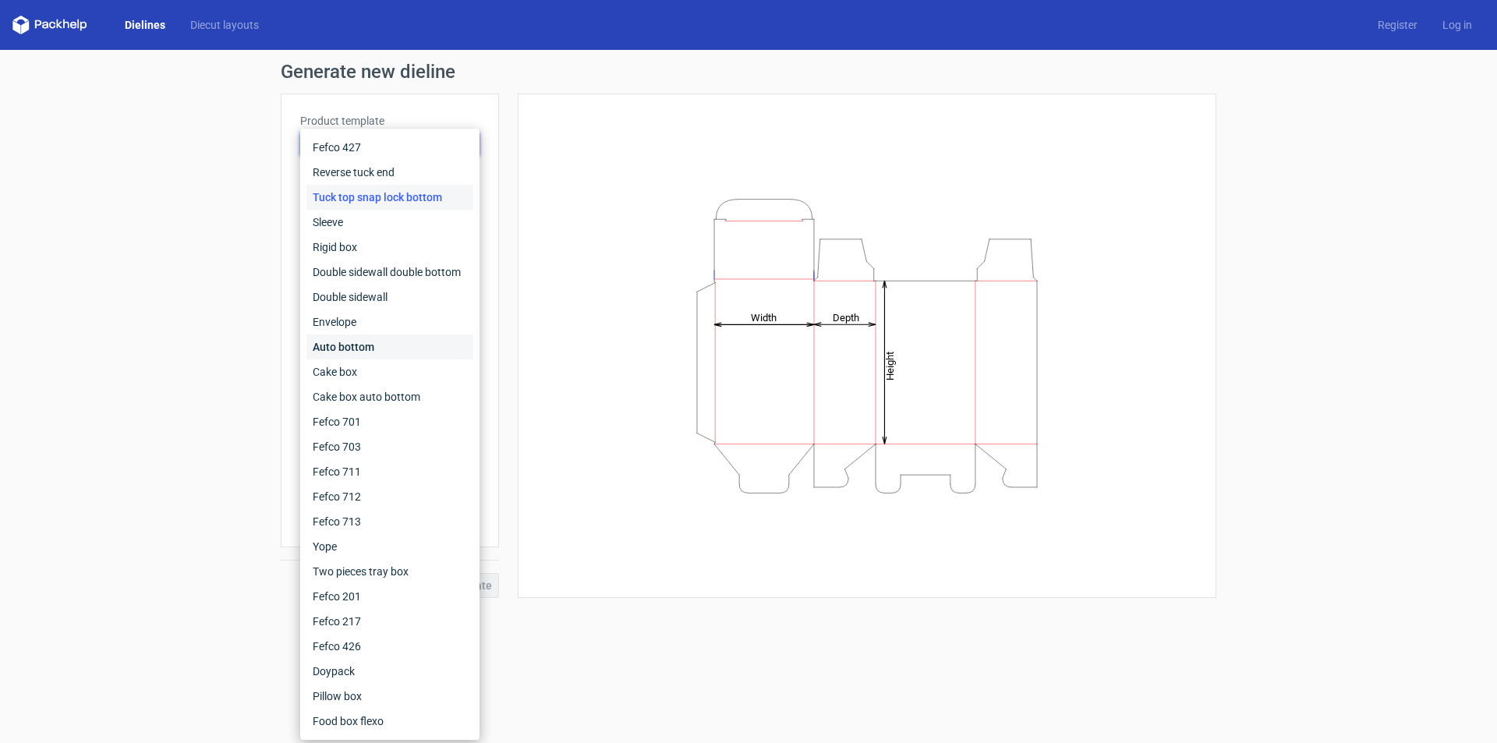
click at [402, 355] on div "Auto bottom" at bounding box center [389, 346] width 167 height 25
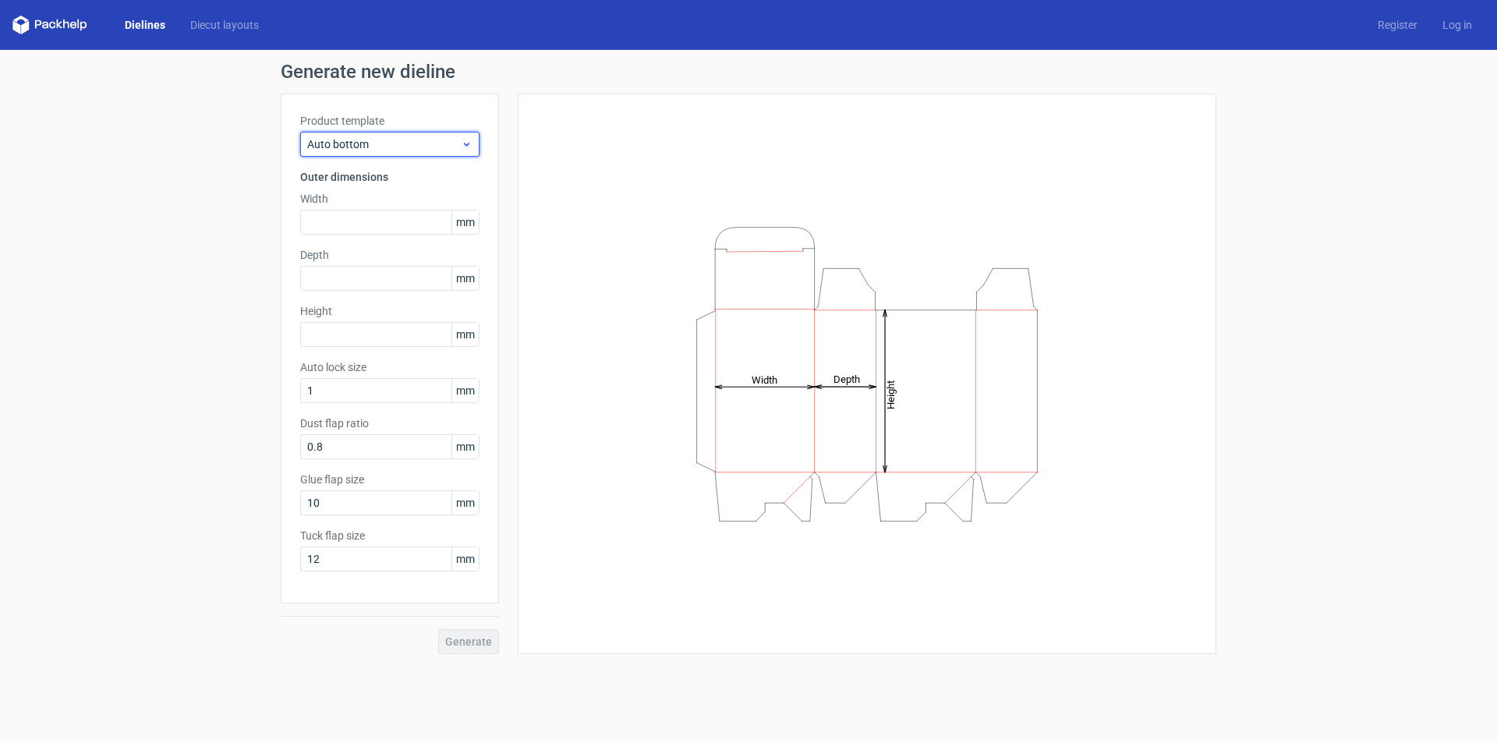
click at [418, 146] on span "Auto bottom" at bounding box center [384, 144] width 154 height 16
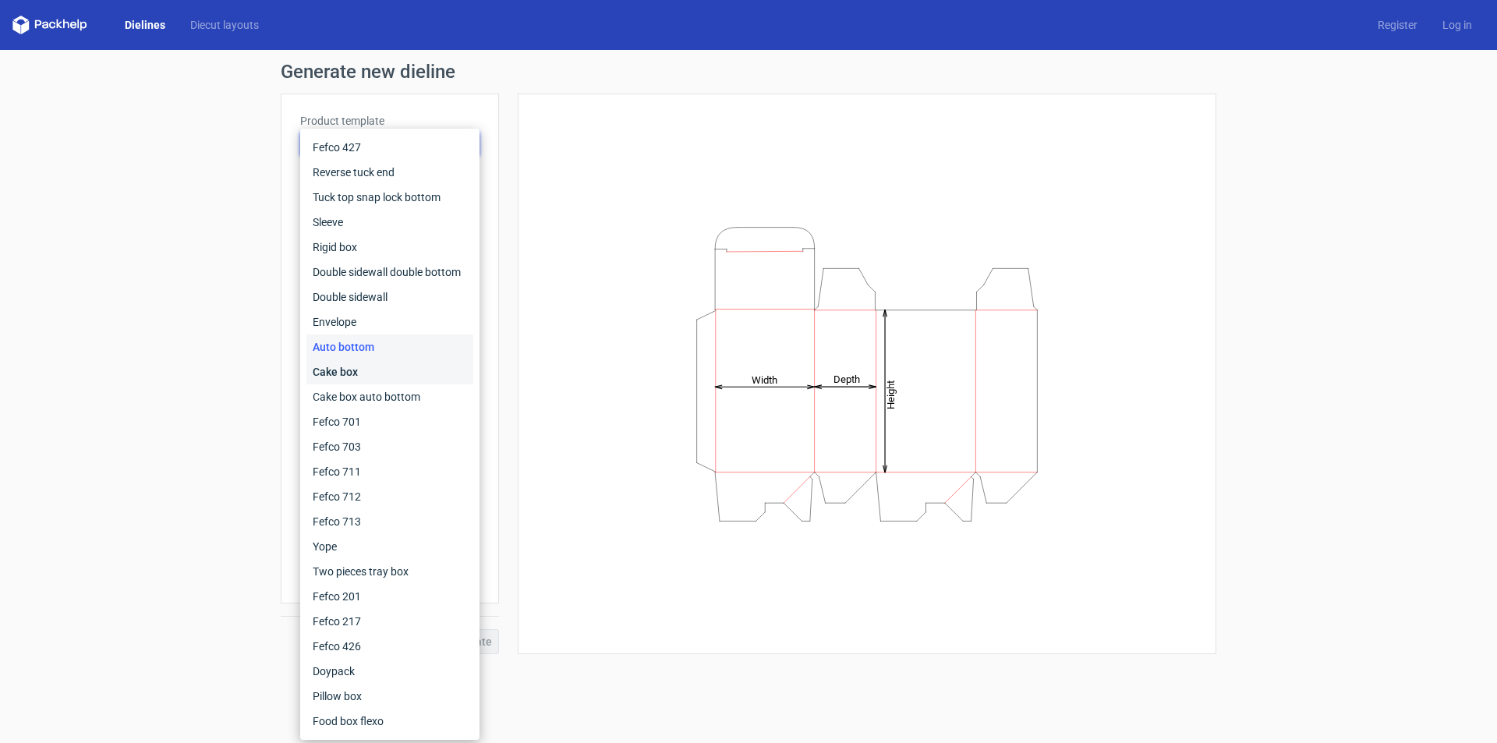
click at [359, 370] on div "Cake box" at bounding box center [389, 371] width 167 height 25
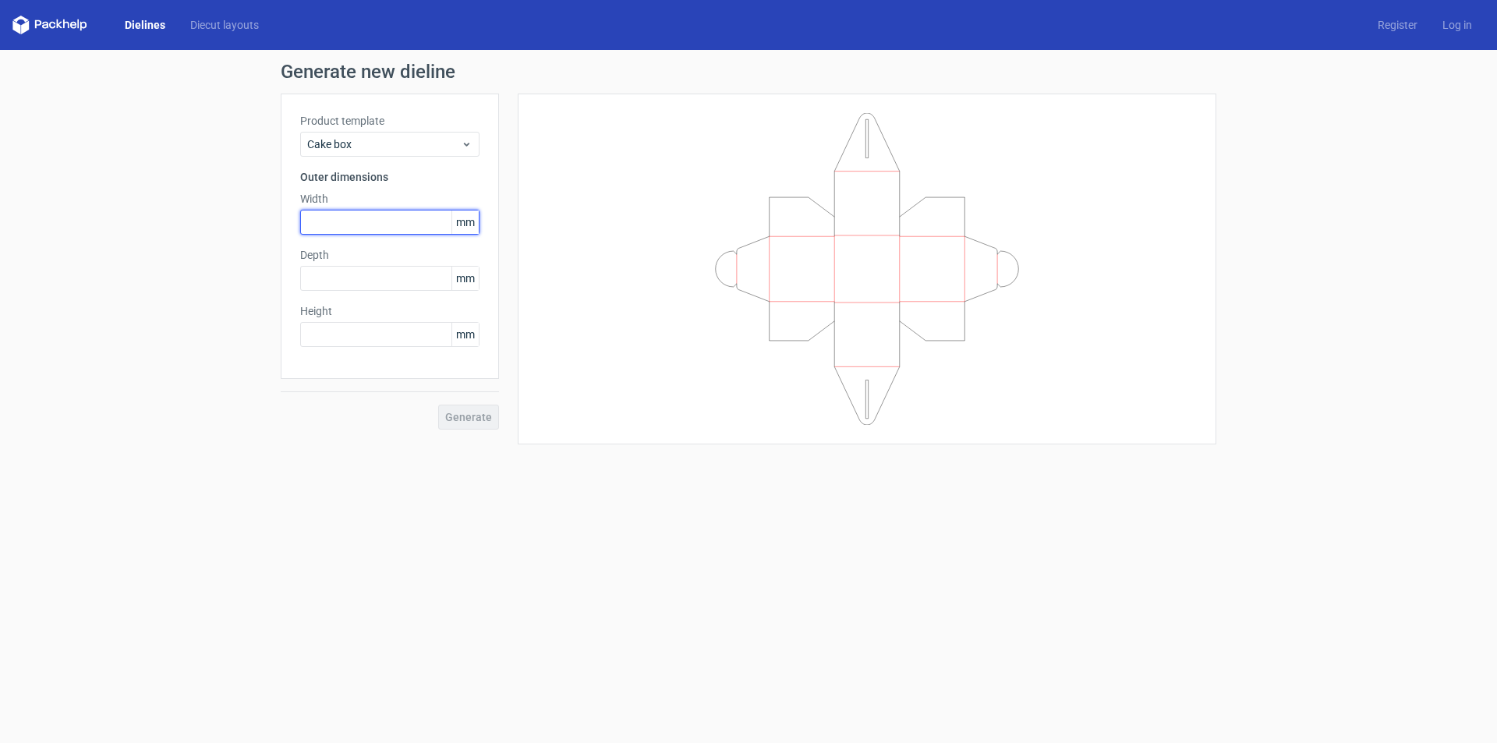
click at [352, 221] on input "text" at bounding box center [389, 222] width 179 height 25
click at [217, 24] on link "Diecut layouts" at bounding box center [225, 25] width 94 height 16
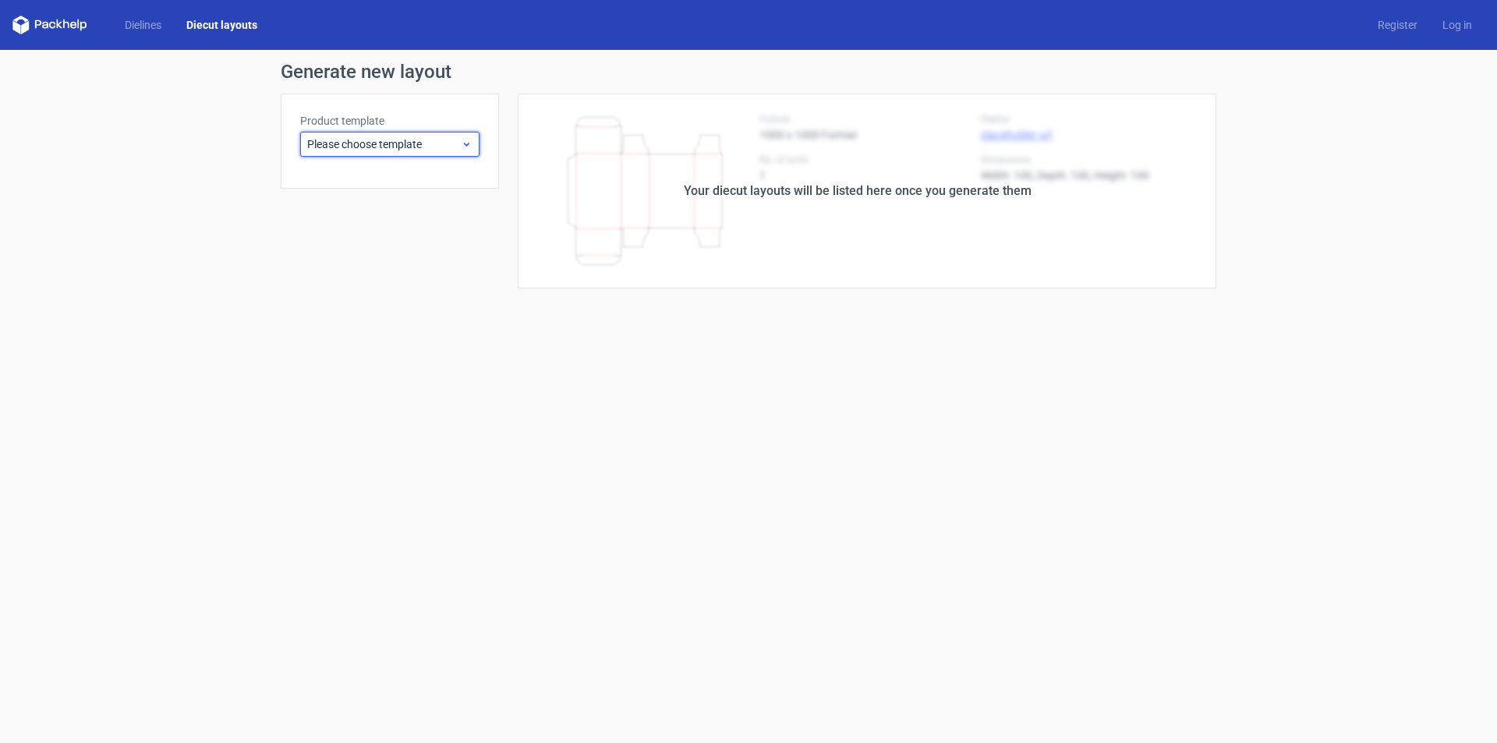
click at [354, 142] on span "Please choose template" at bounding box center [384, 144] width 154 height 16
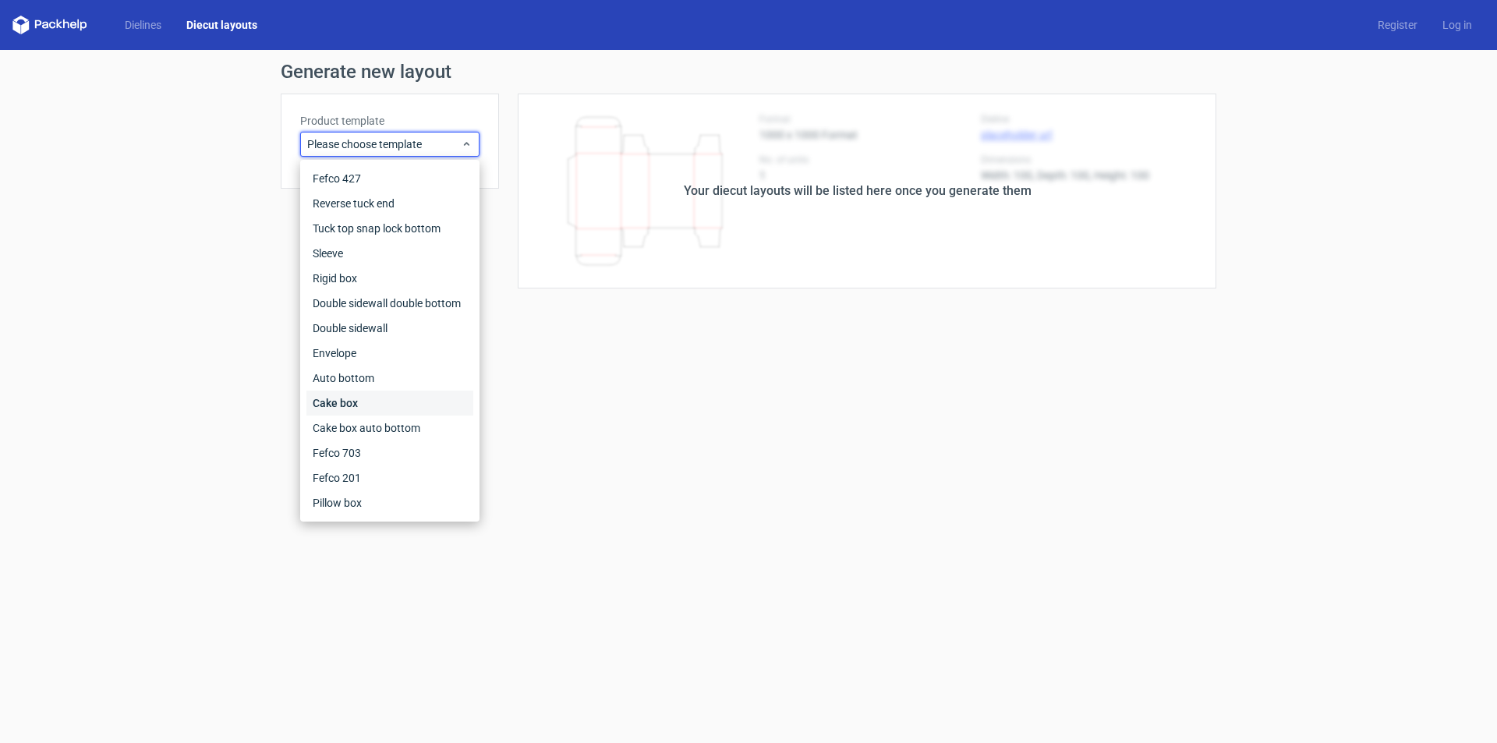
click at [401, 398] on div "Cake box" at bounding box center [389, 403] width 167 height 25
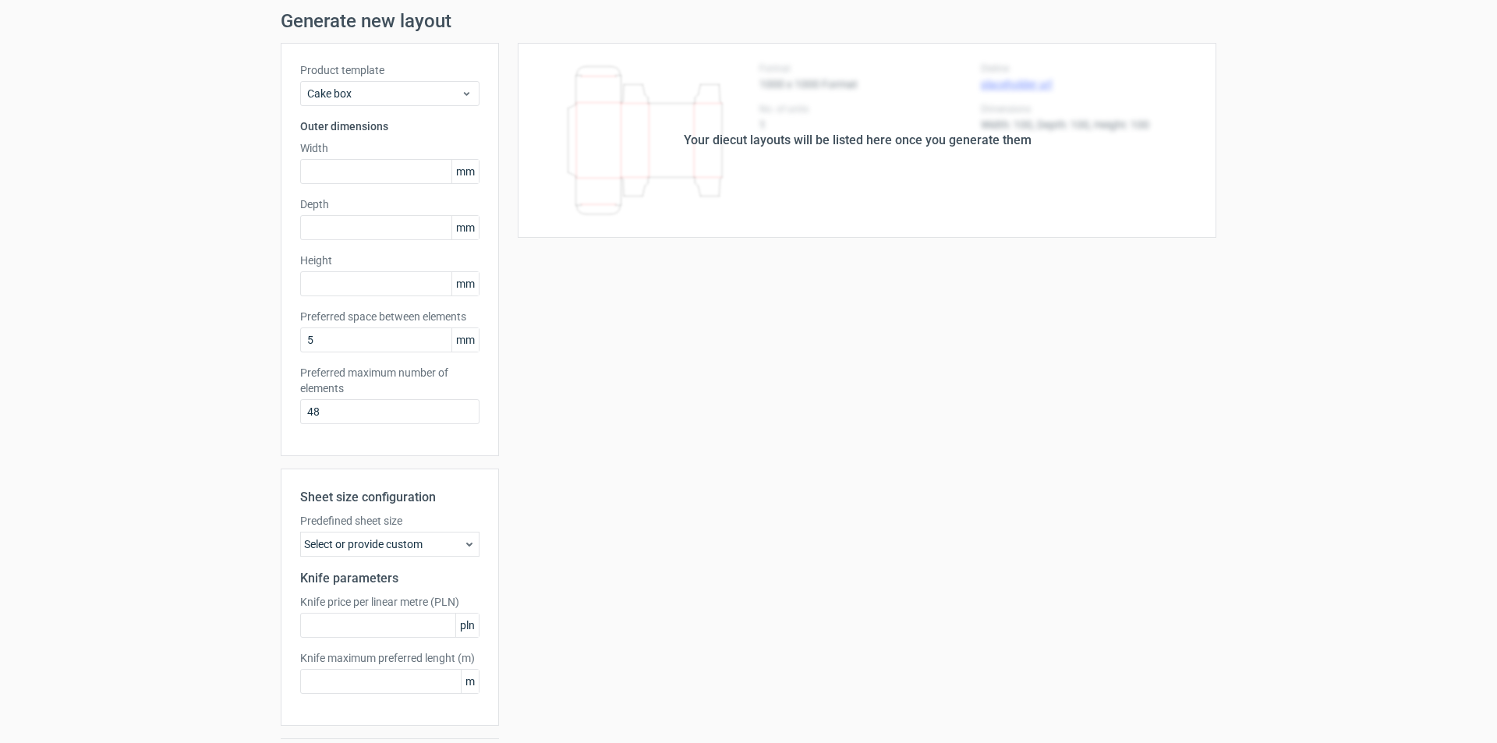
scroll to position [97, 0]
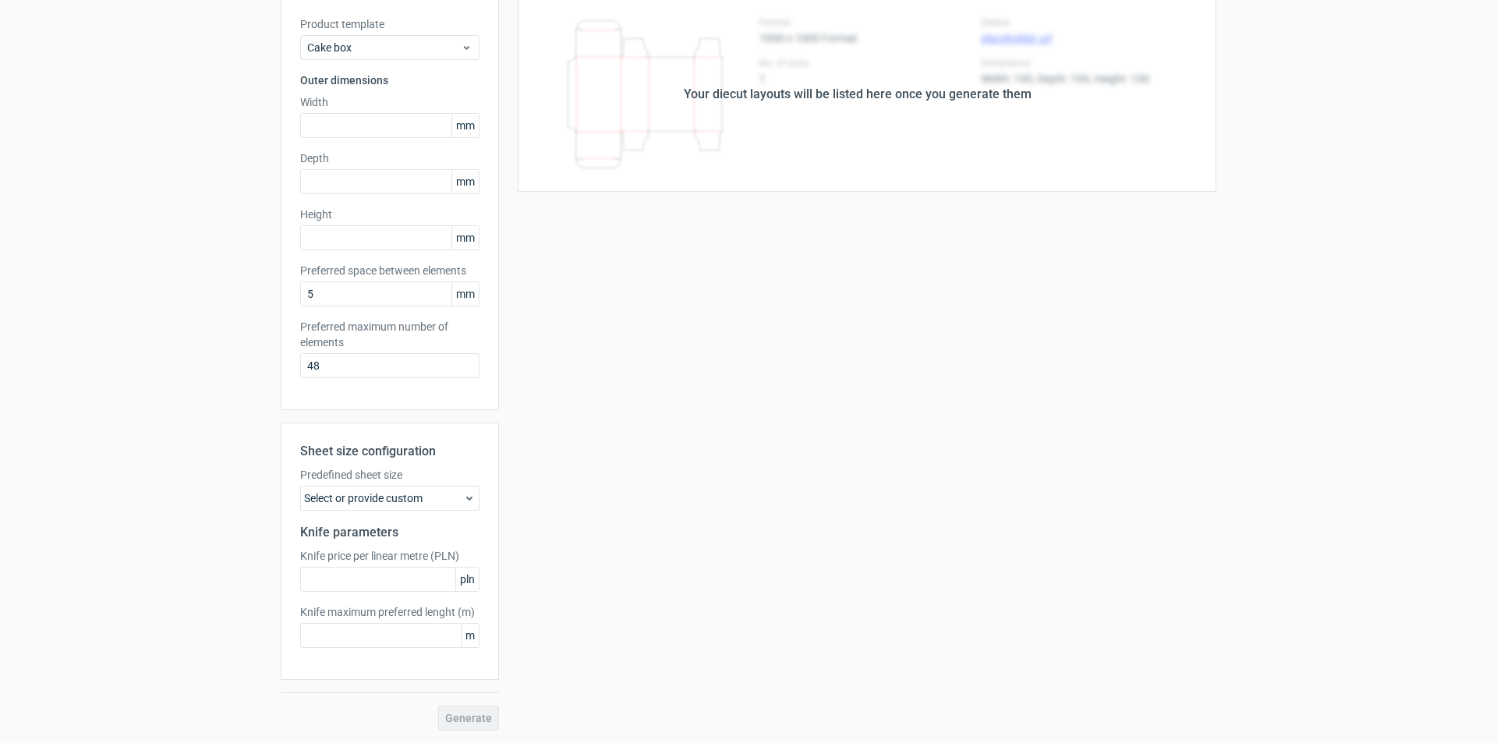
click at [422, 503] on div "Select or provide custom" at bounding box center [389, 498] width 179 height 25
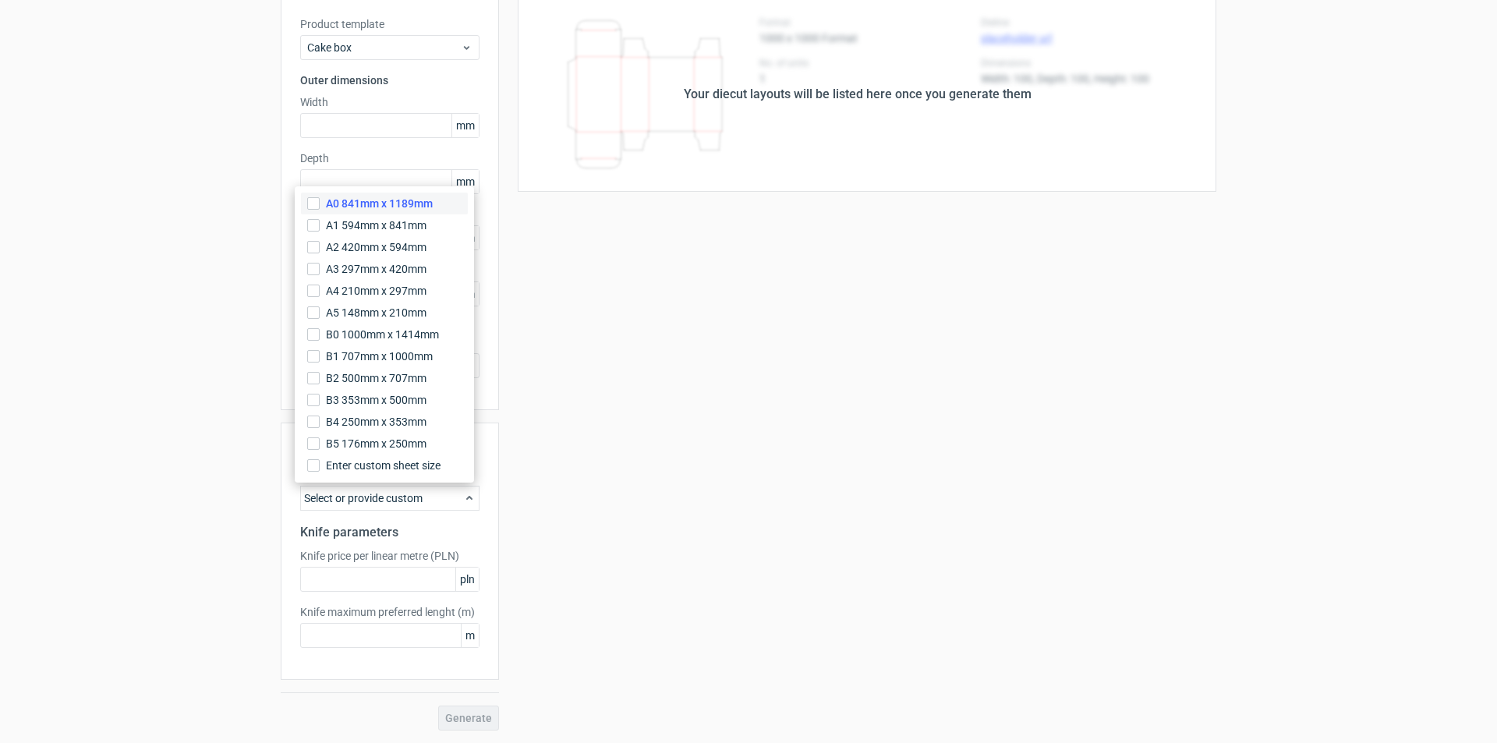
click at [412, 205] on span "A0 841mm x 1189mm" at bounding box center [379, 204] width 107 height 16
click at [320, 205] on input "A0 841mm x 1189mm" at bounding box center [313, 203] width 12 height 12
click at [748, 368] on div "Your diecut layouts will be listed here once you generate them Height Depth Wid…" at bounding box center [857, 363] width 717 height 733
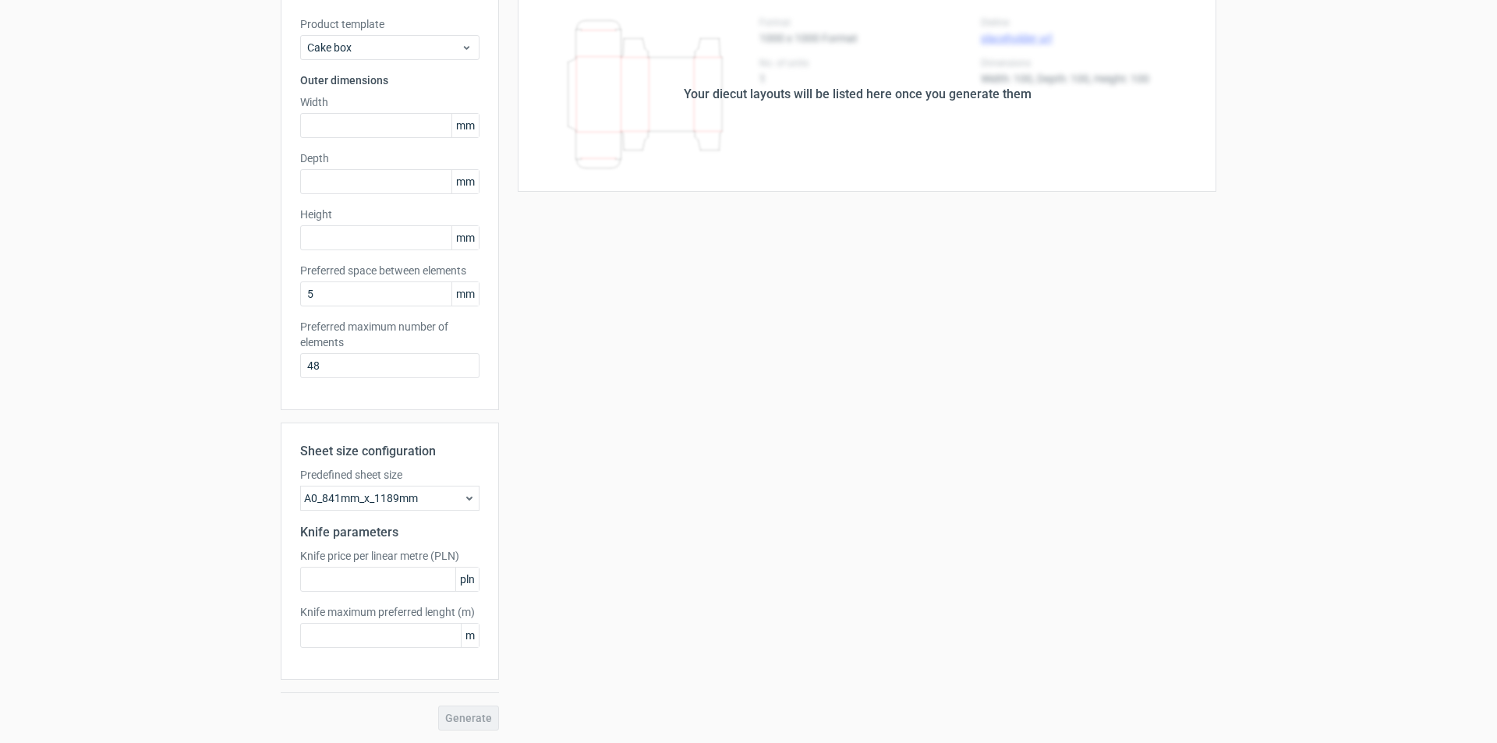
scroll to position [0, 0]
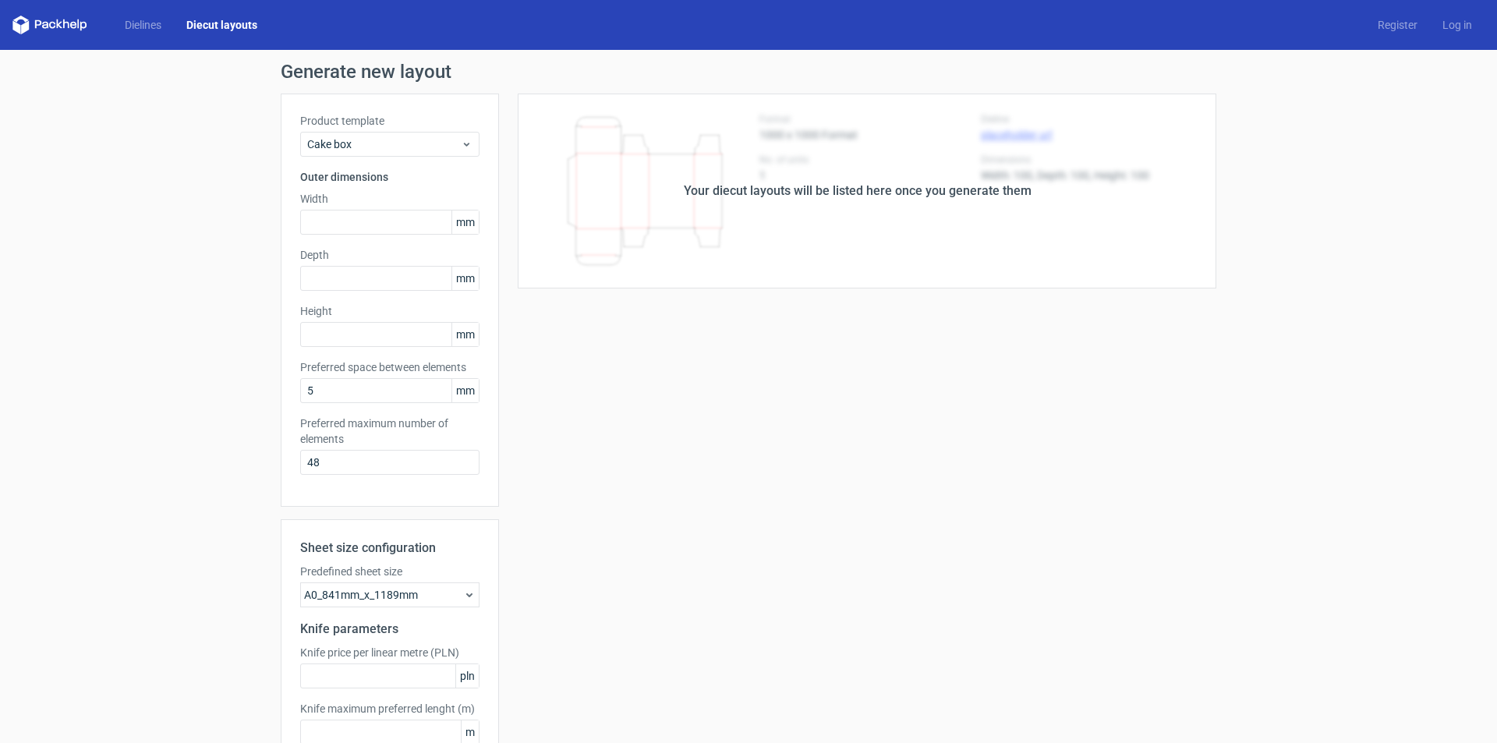
click at [845, 191] on div "Your diecut layouts will be listed here once you generate them" at bounding box center [858, 191] width 348 height 19
click at [398, 220] on input "text" at bounding box center [389, 222] width 179 height 25
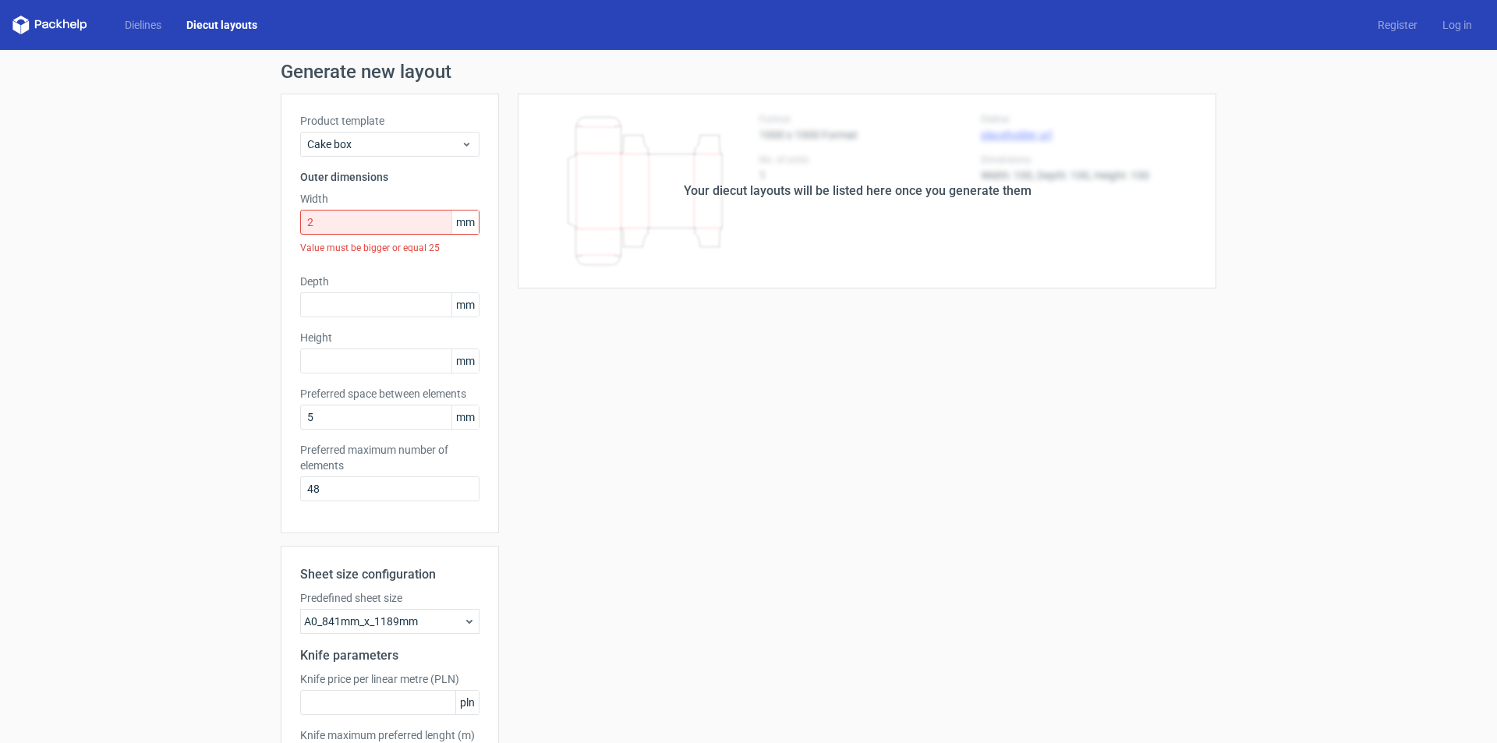
click at [462, 220] on span "mm" at bounding box center [464, 221] width 27 height 23
click at [357, 224] on input "2" at bounding box center [389, 222] width 179 height 25
click at [238, 236] on div "Generate new layout Product template Cake box Outer dimensions Width 2 mm Value…" at bounding box center [748, 458] width 1497 height 816
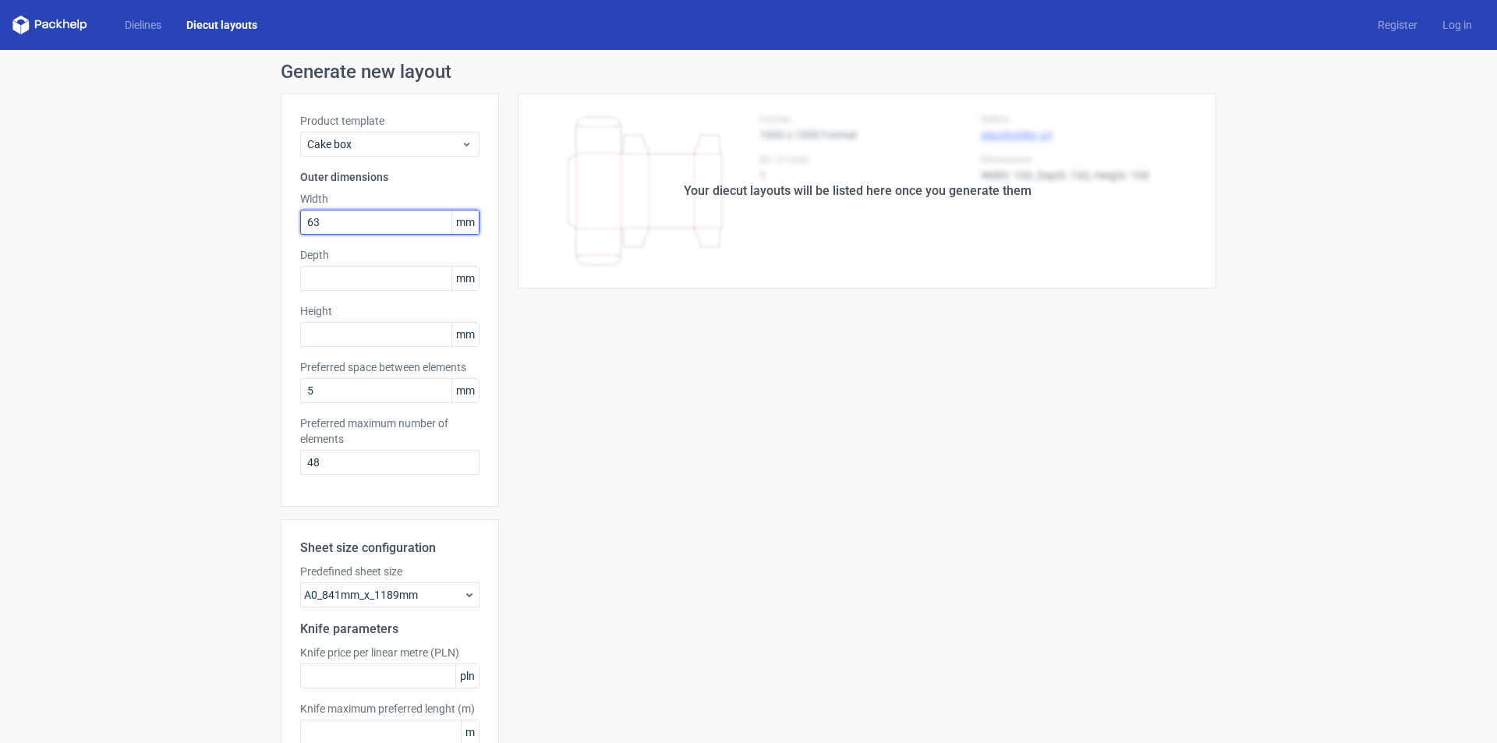
type input "63"
type input "3"
type input "38"
click at [735, 438] on div "Your diecut layouts will be listed here once you generate them Height Depth Wid…" at bounding box center [857, 460] width 717 height 733
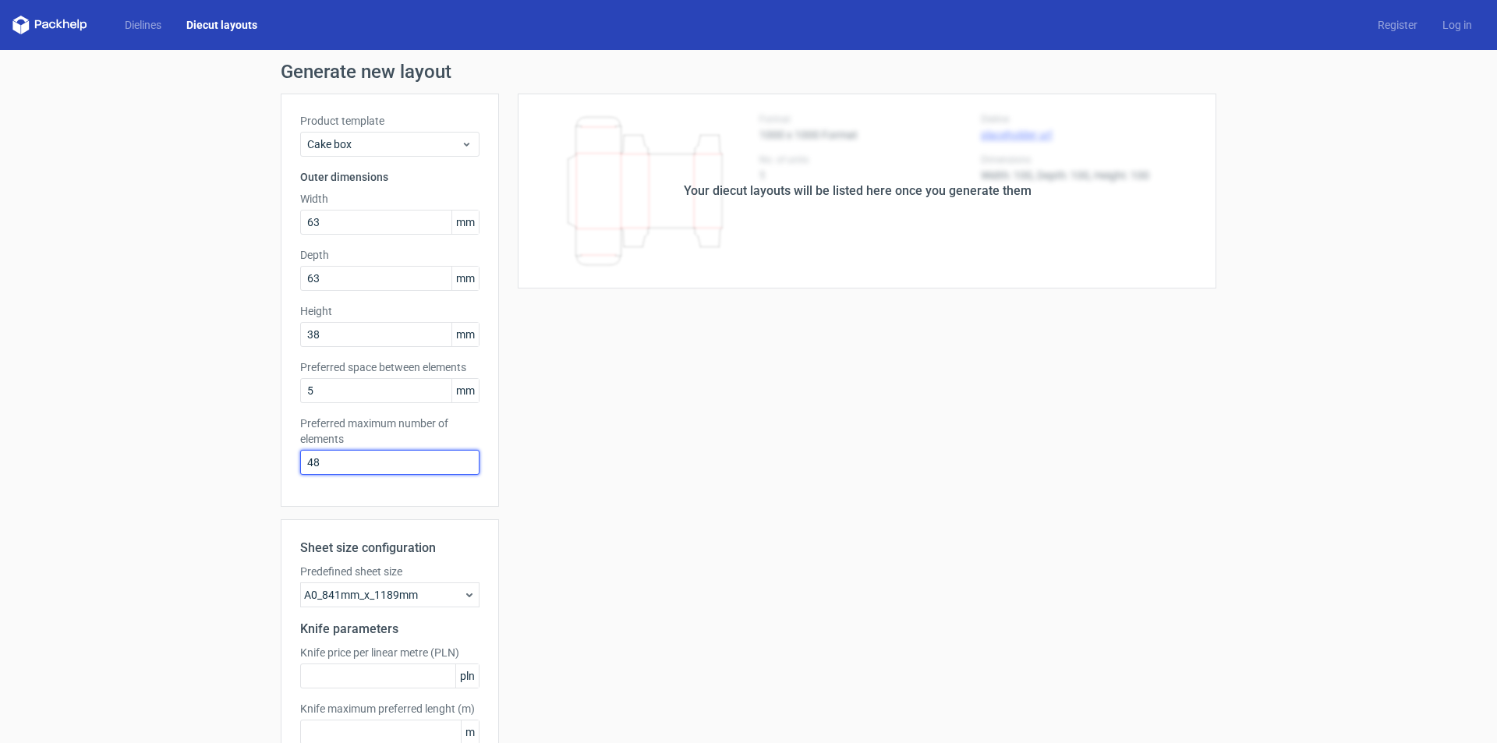
click at [397, 470] on input "48" at bounding box center [389, 462] width 179 height 25
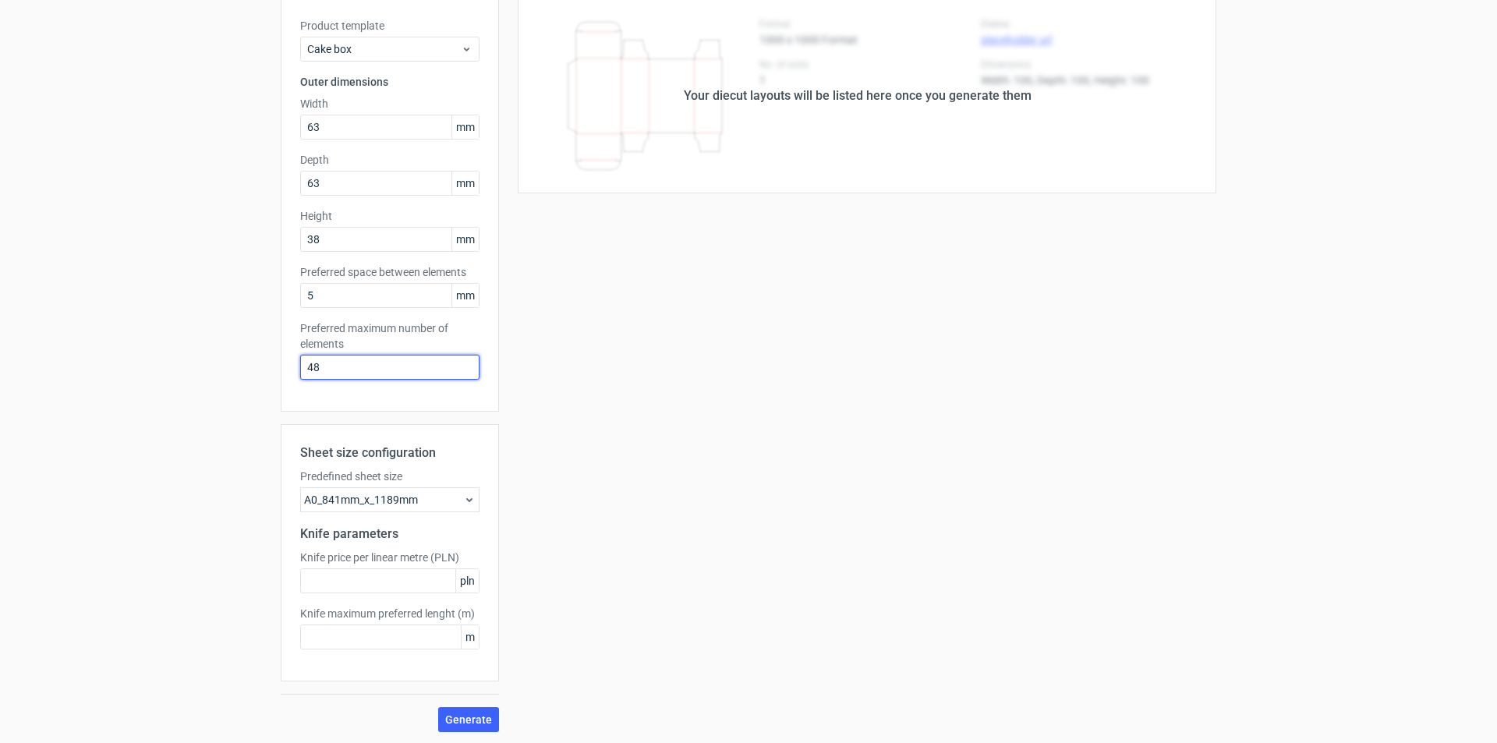
scroll to position [97, 0]
click at [438, 500] on div "A0_841mm_x_1189mm" at bounding box center [389, 498] width 179 height 25
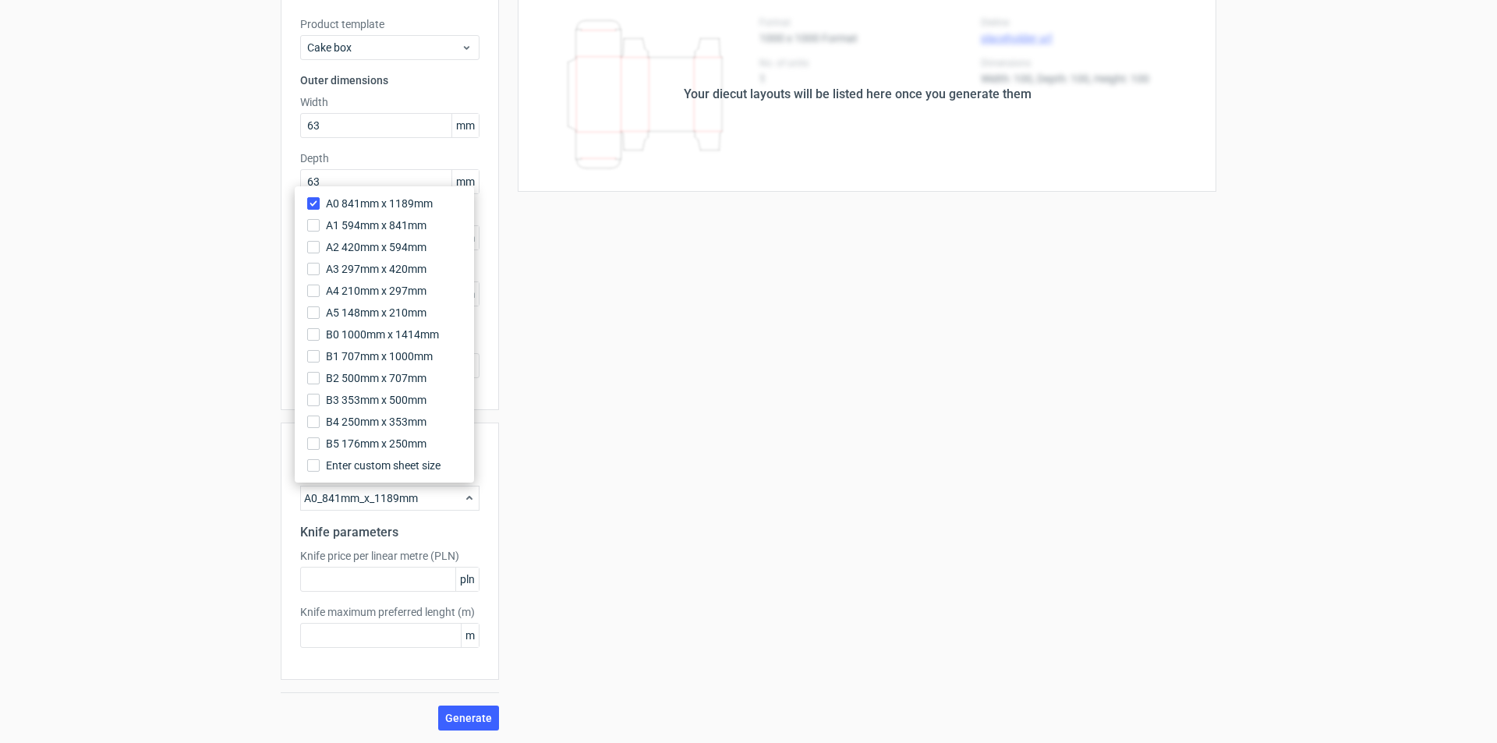
click at [538, 441] on div "Your diecut layouts will be listed here once you generate them Height Depth Wid…" at bounding box center [857, 363] width 717 height 733
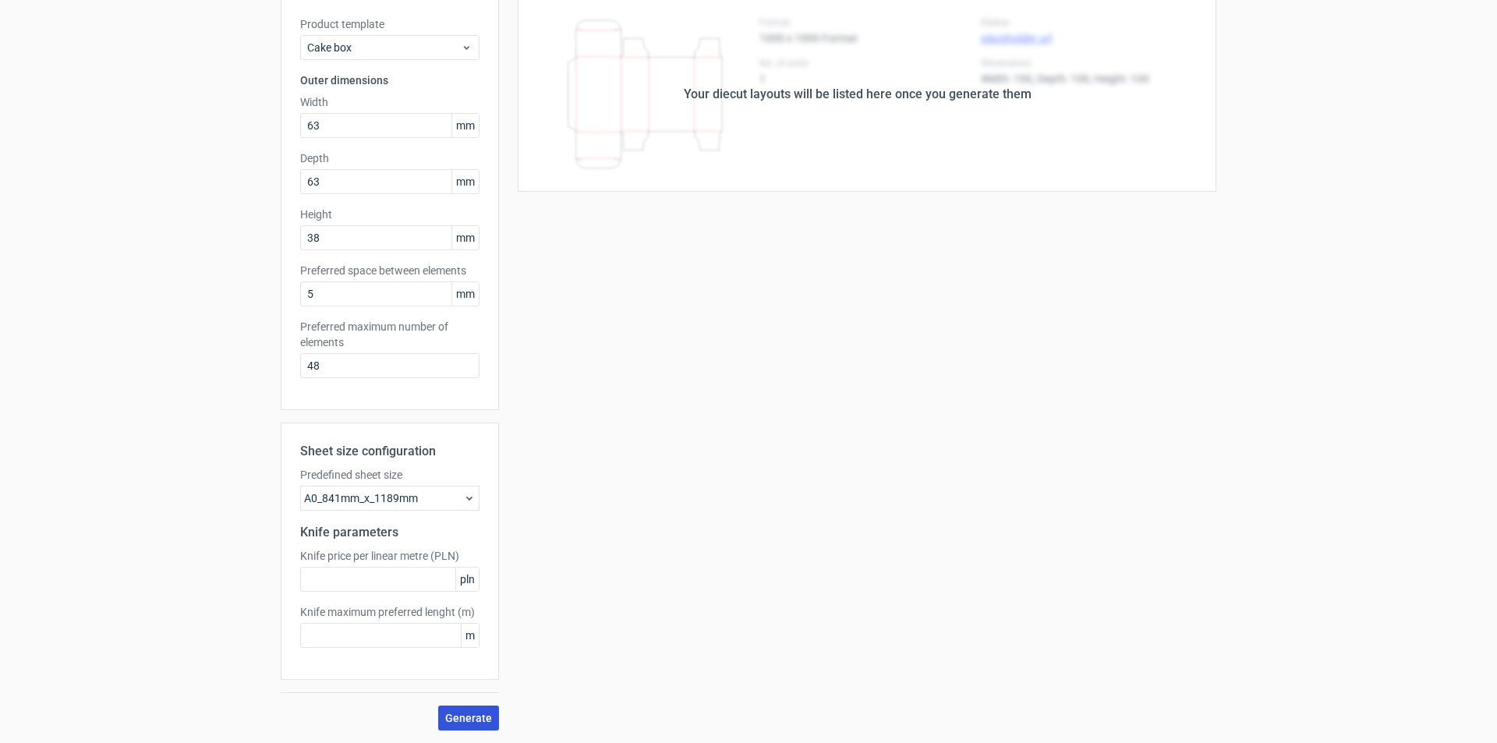
click at [461, 707] on button "Generate" at bounding box center [468, 717] width 61 height 25
